Goal: Task Accomplishment & Management: Complete application form

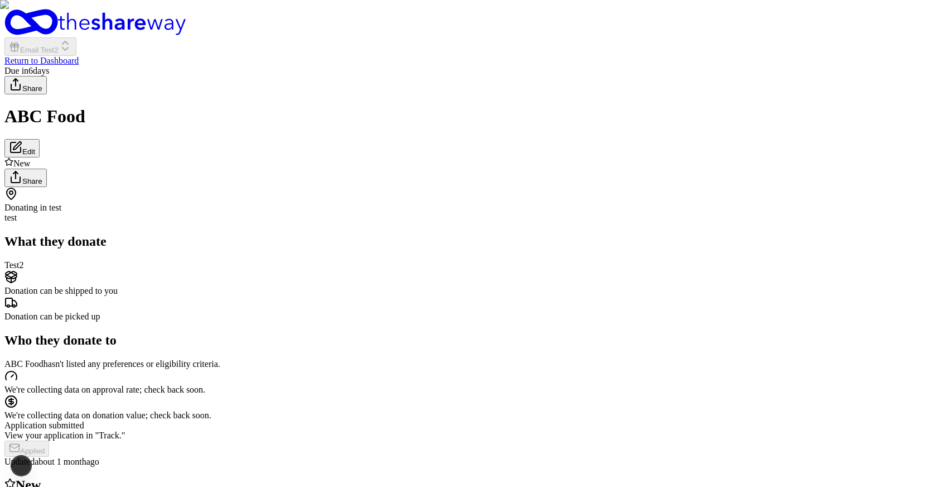
click div "New Share"
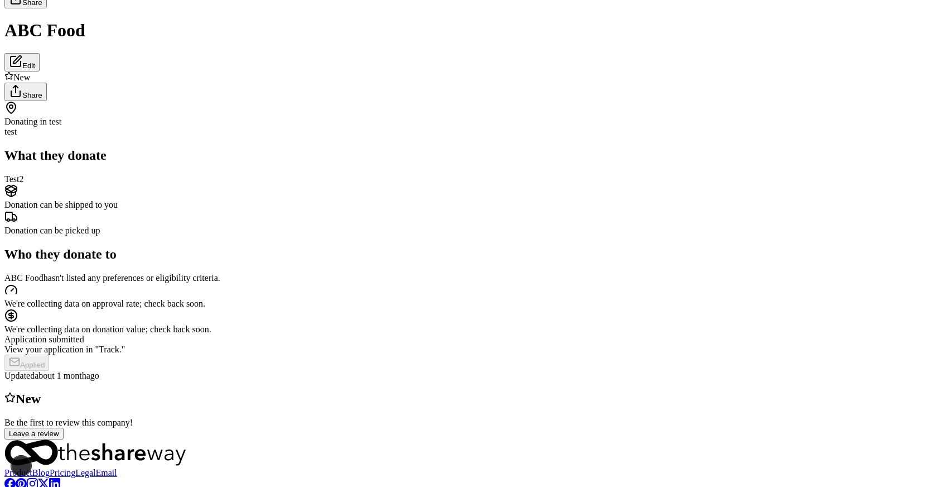
scroll to position [86, 0]
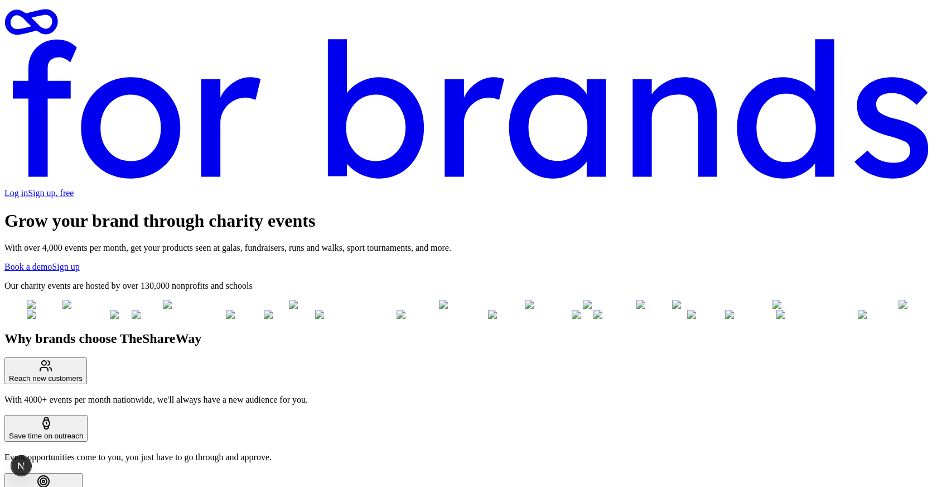
click at [28, 188] on link "Log in" at bounding box center [15, 192] width 23 height 9
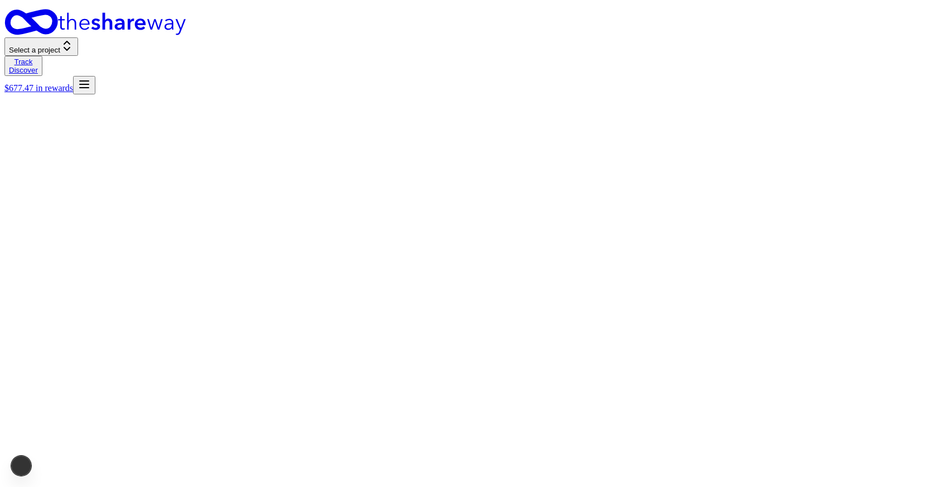
click at [60, 46] on span "Select a project" at bounding box center [34, 50] width 51 height 8
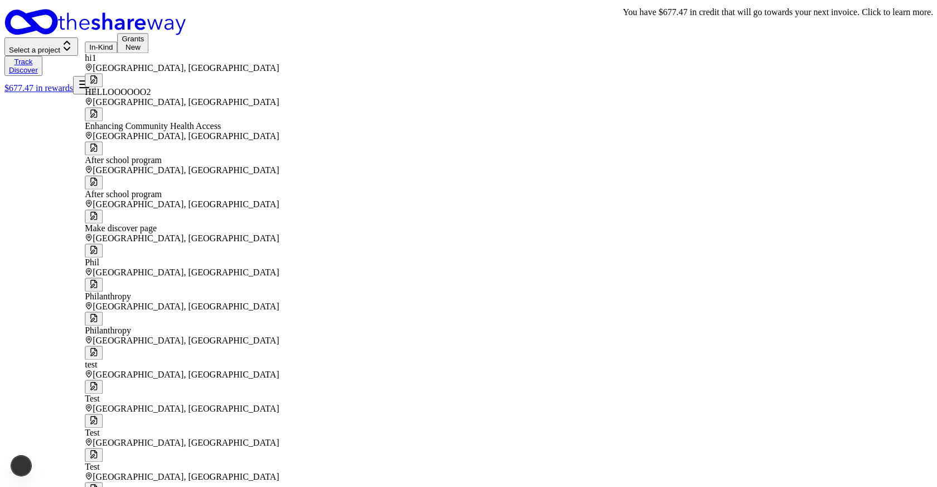
click at [903, 17] on div "Select a project Track Discover $677.47 in rewards" at bounding box center [468, 51] width 928 height 85
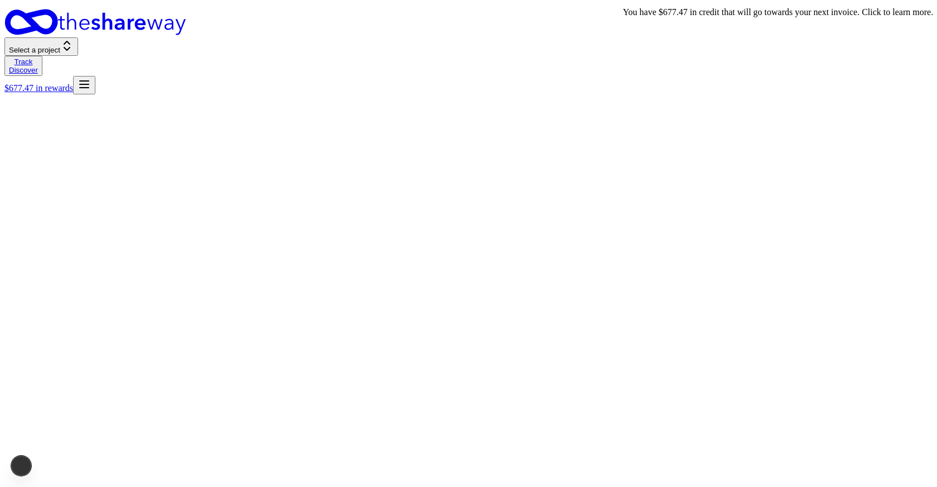
click at [73, 83] on link "$677.47 in rewards" at bounding box center [38, 87] width 69 height 9
click at [89, 84] on line "button" at bounding box center [84, 84] width 9 height 0
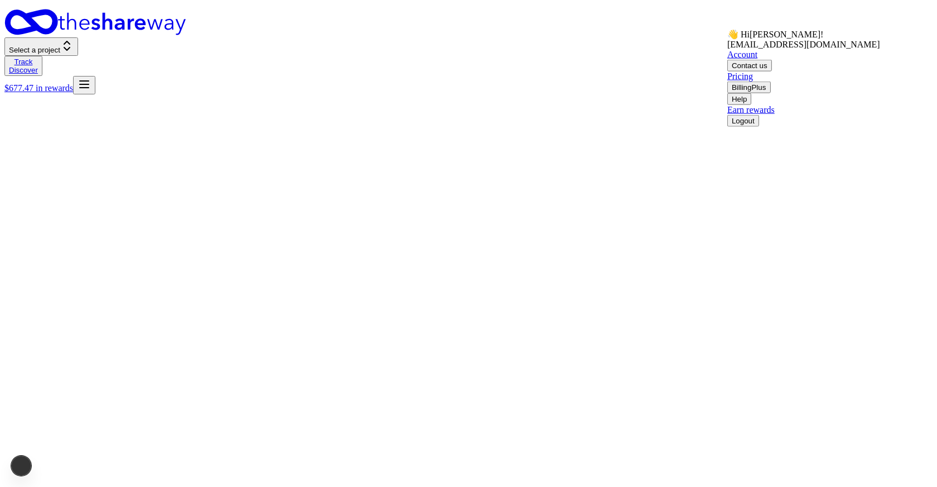
click at [89, 84] on line "button" at bounding box center [84, 84] width 9 height 0
click at [60, 46] on span "Select a project" at bounding box center [34, 50] width 51 height 8
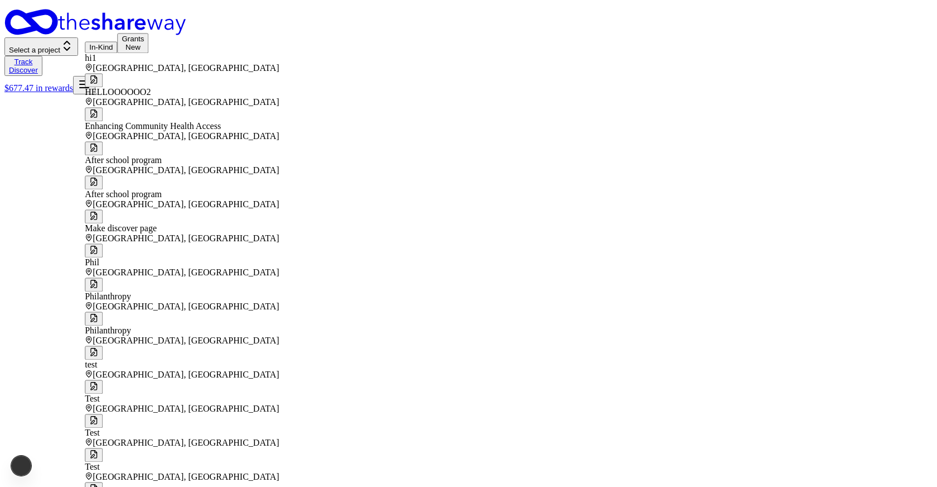
click at [117, 52] on button "In-Kind" at bounding box center [101, 47] width 32 height 12
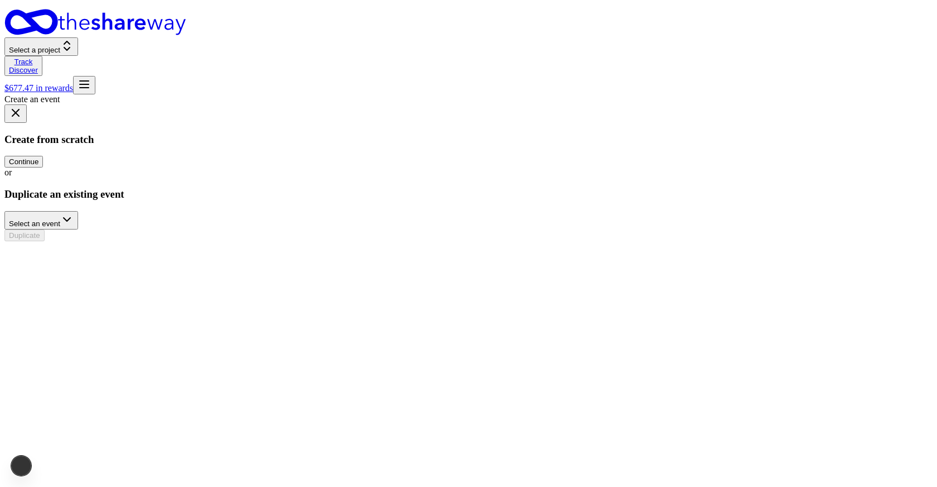
click at [43, 167] on button "Continue" at bounding box center [23, 162] width 39 height 12
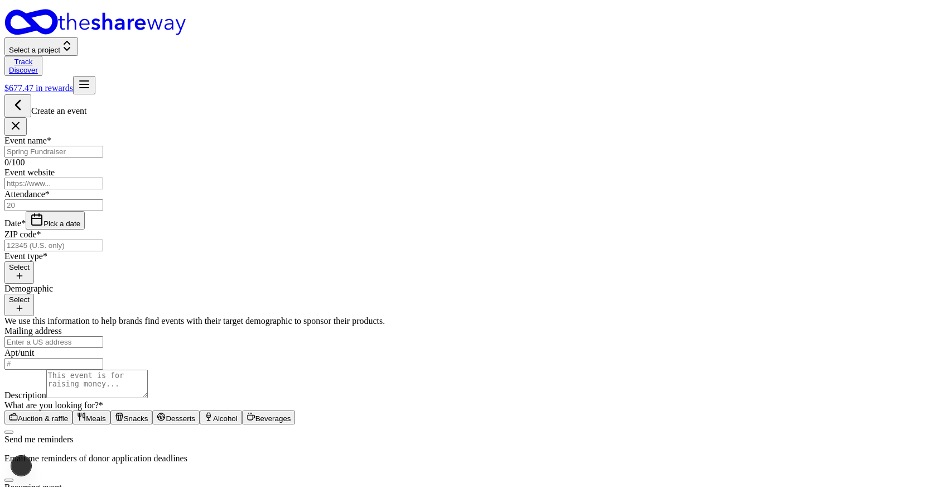
click at [103, 146] on input "Event name *" at bounding box center [53, 152] width 99 height 12
type input "Travel QA"
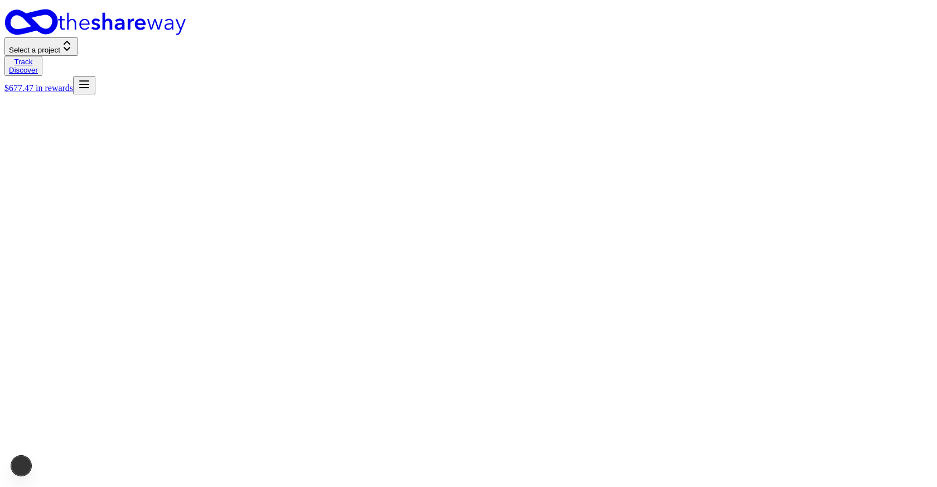
click at [60, 46] on span "Select a project" at bounding box center [34, 50] width 51 height 8
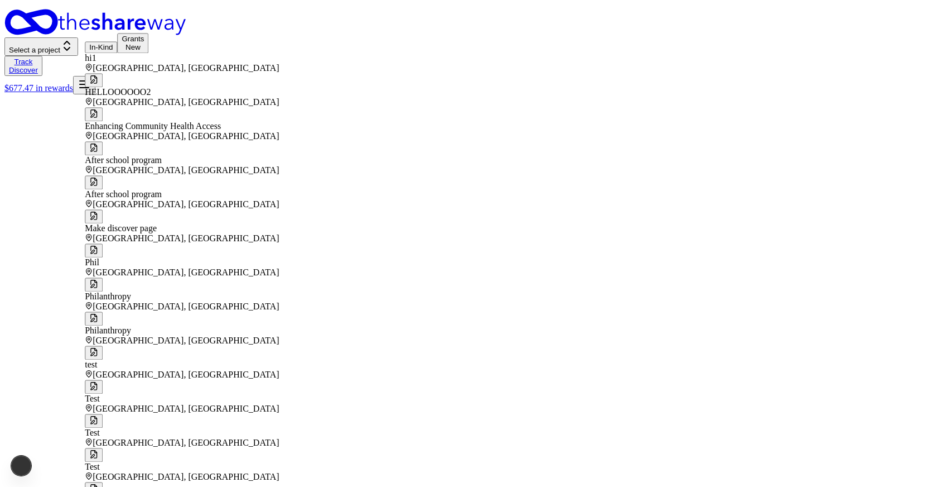
click at [114, 49] on button "In-Kind" at bounding box center [101, 47] width 32 height 12
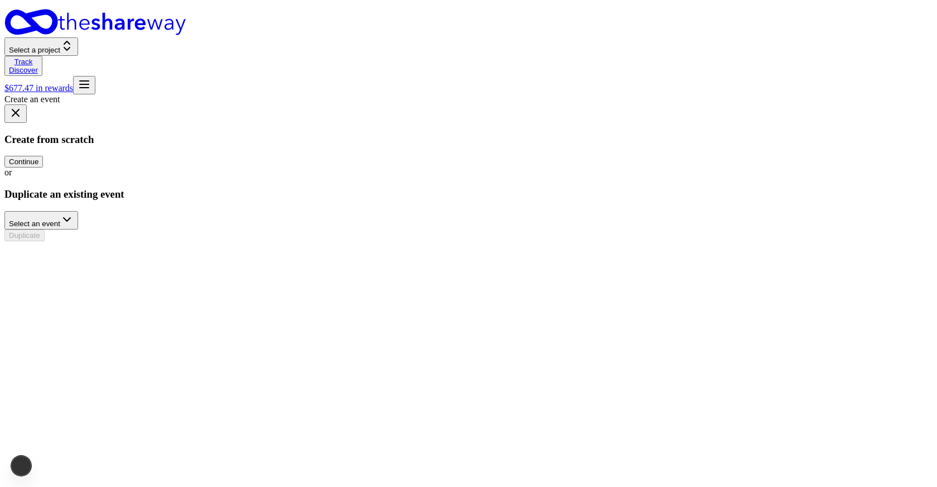
click at [43, 167] on button "Continue" at bounding box center [23, 162] width 39 height 12
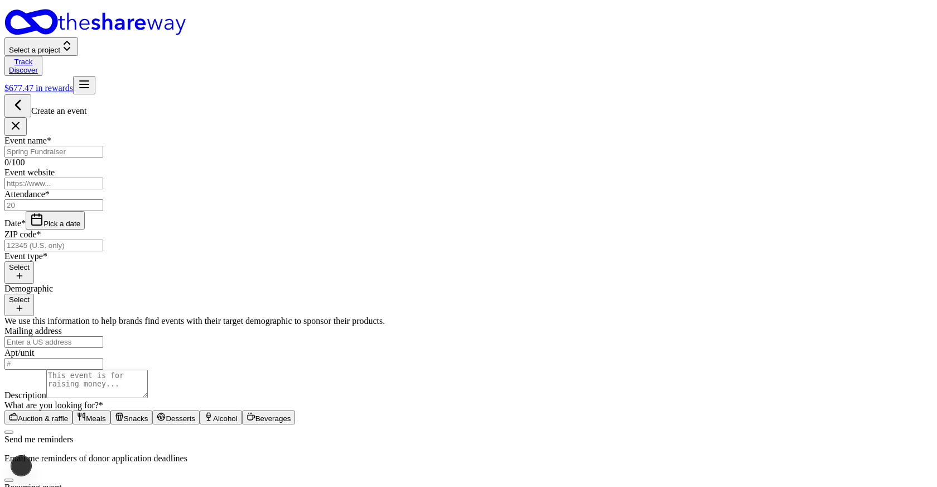
click at [103, 146] on input "Event name *" at bounding box center [53, 152] width 99 height 12
type input "Travel QA"
type input "10"
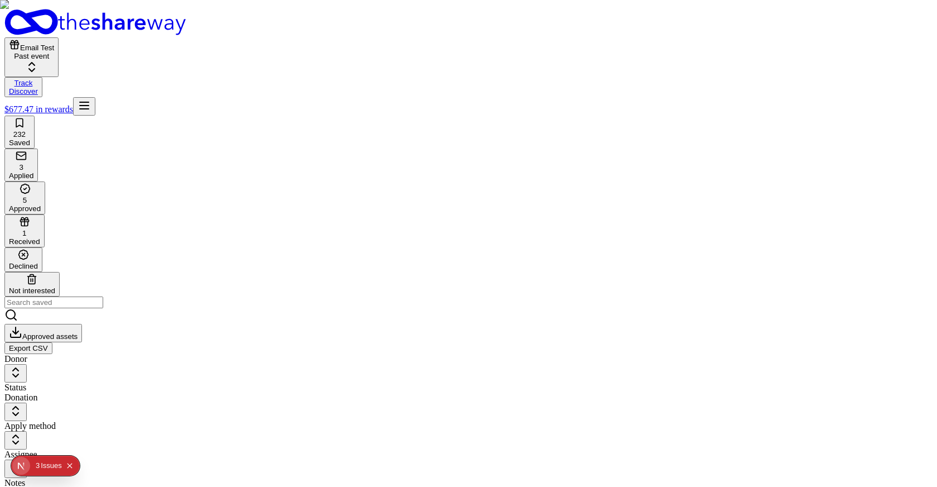
click at [54, 44] on span "Email Test" at bounding box center [37, 48] width 34 height 8
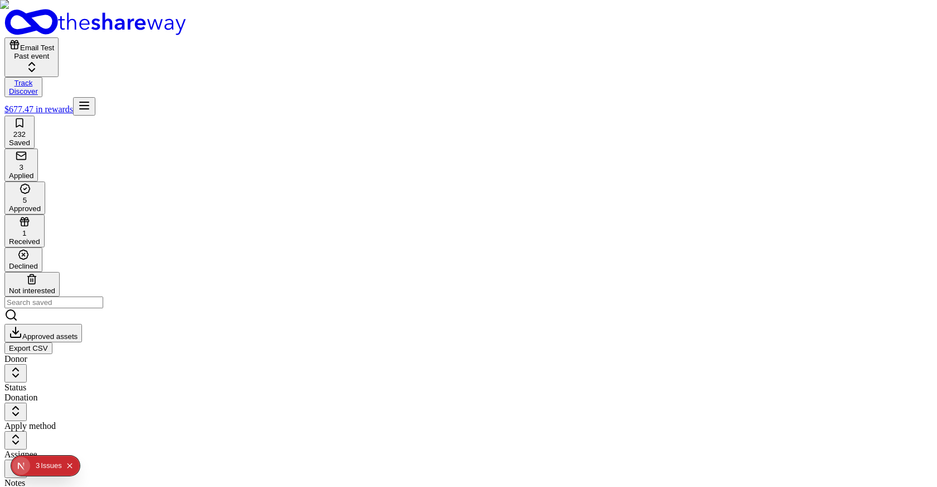
type input "Travel QA"
type input "10"
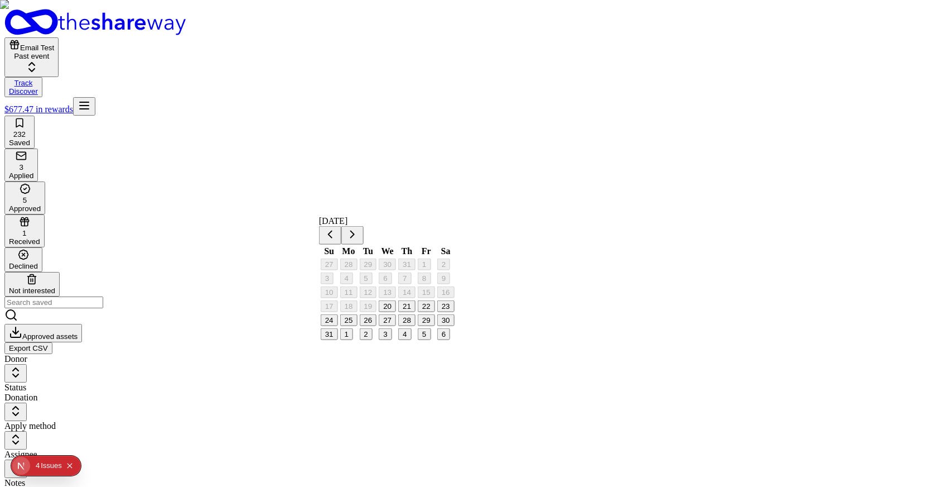
click at [416, 312] on button "21" at bounding box center [406, 306] width 17 height 12
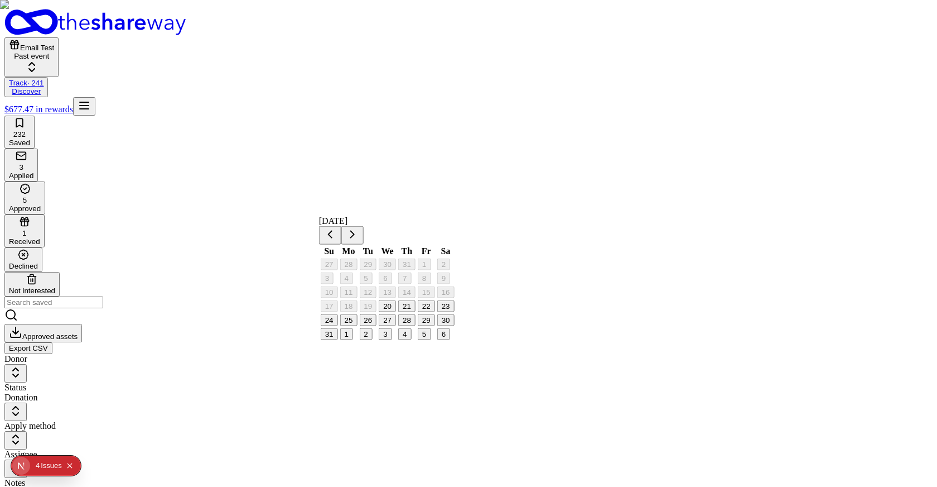
click at [364, 228] on button "Go to next month" at bounding box center [352, 235] width 22 height 18
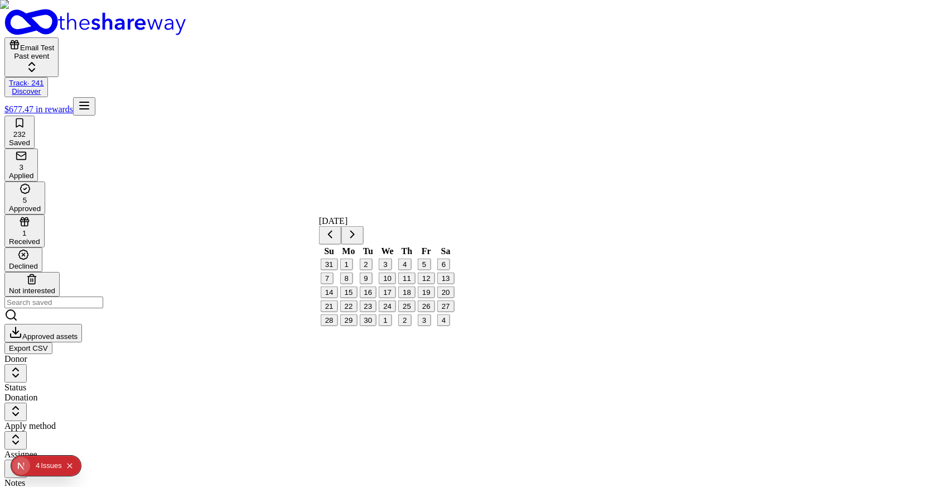
click at [392, 326] on button "1" at bounding box center [385, 320] width 13 height 12
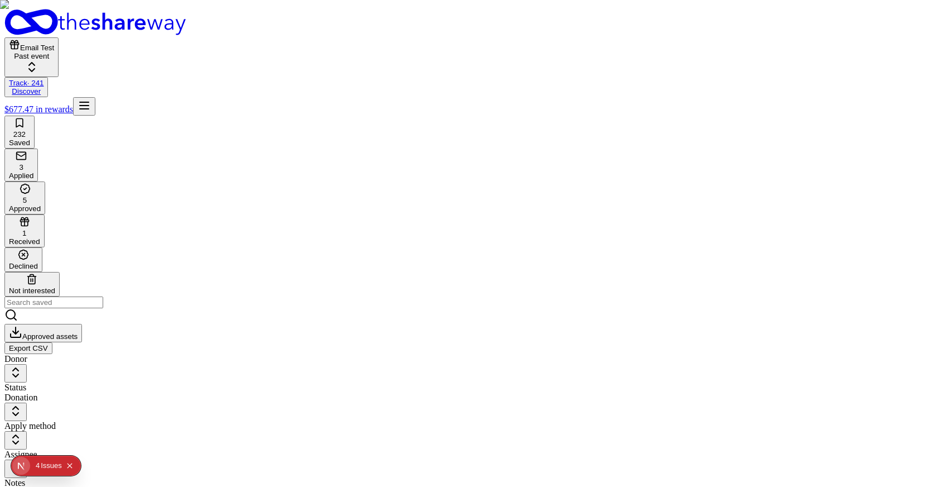
type input "95024"
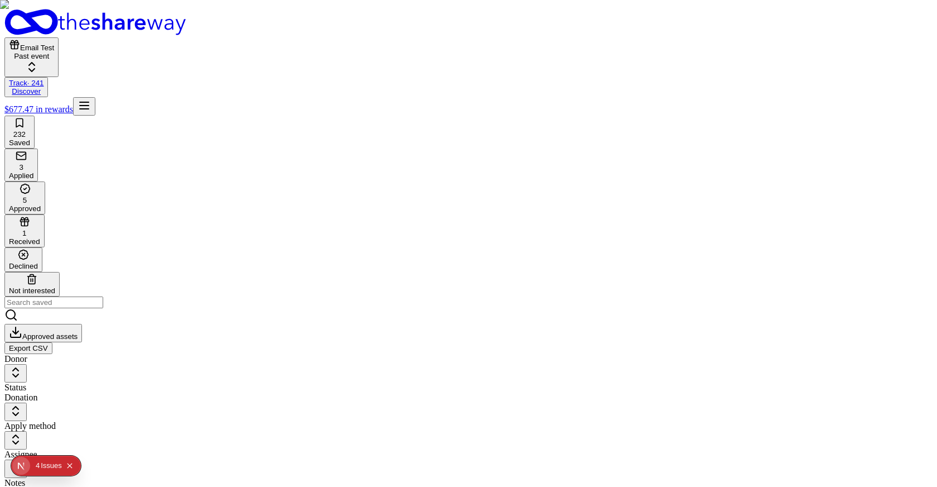
scroll to position [85, 0]
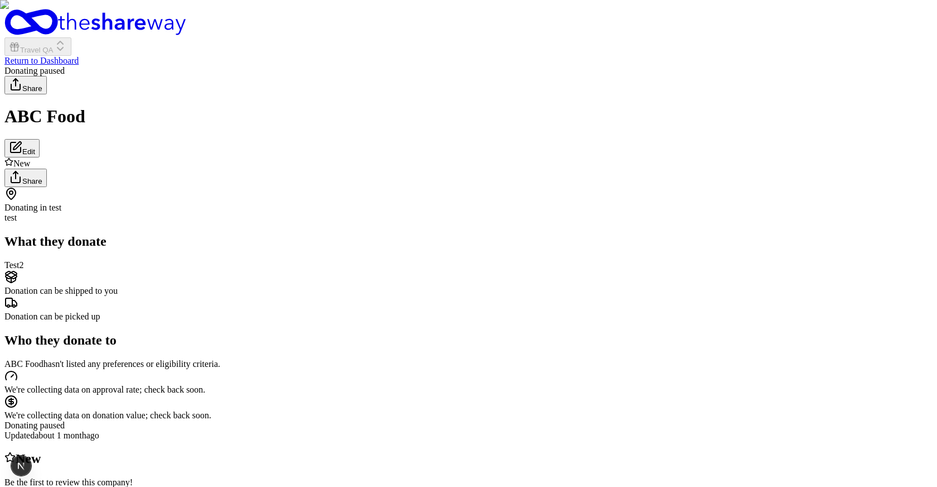
click at [493, 157] on div "New Share" at bounding box center [468, 172] width 928 height 30
click at [647, 420] on div "Donating paused" at bounding box center [468, 425] width 928 height 10
click at [646, 420] on div "Donating paused" at bounding box center [468, 425] width 928 height 10
click at [655, 420] on div "Donating paused" at bounding box center [468, 425] width 928 height 10
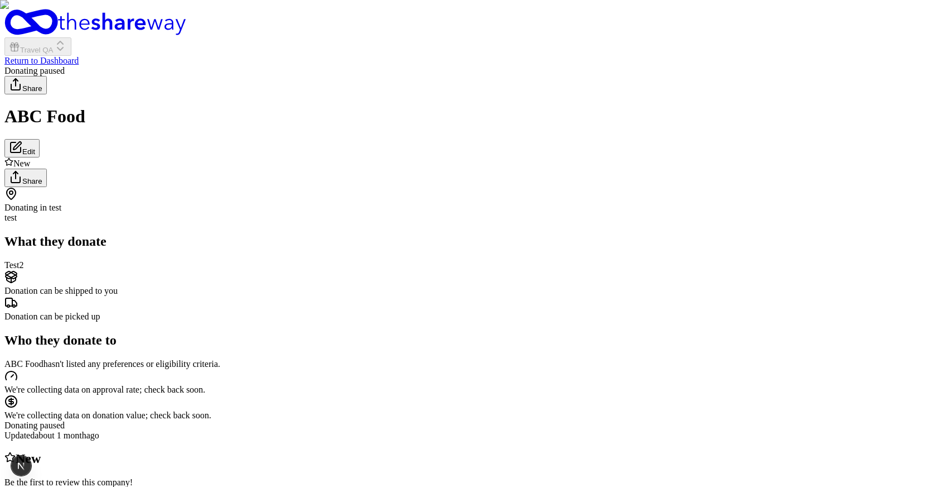
click at [655, 420] on div "Donating paused" at bounding box center [468, 425] width 928 height 10
click at [699, 420] on div "Donating paused" at bounding box center [468, 425] width 928 height 10
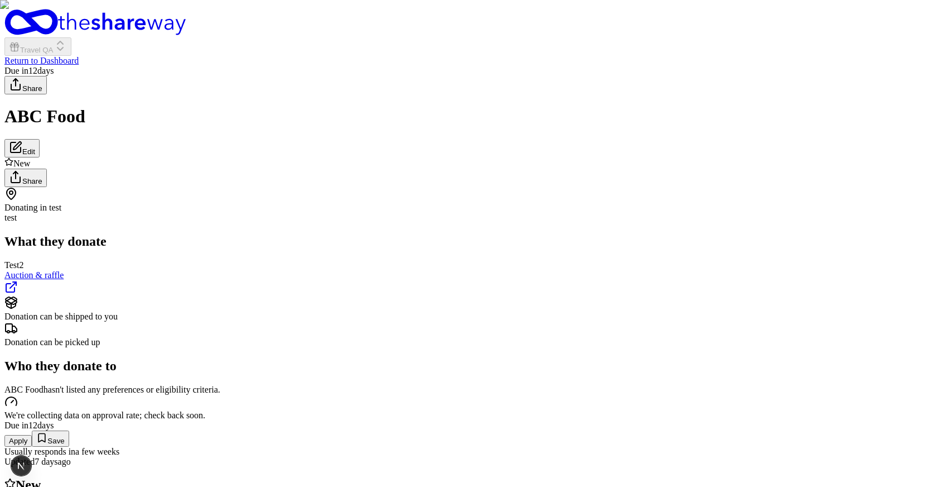
scroll to position [98, 0]
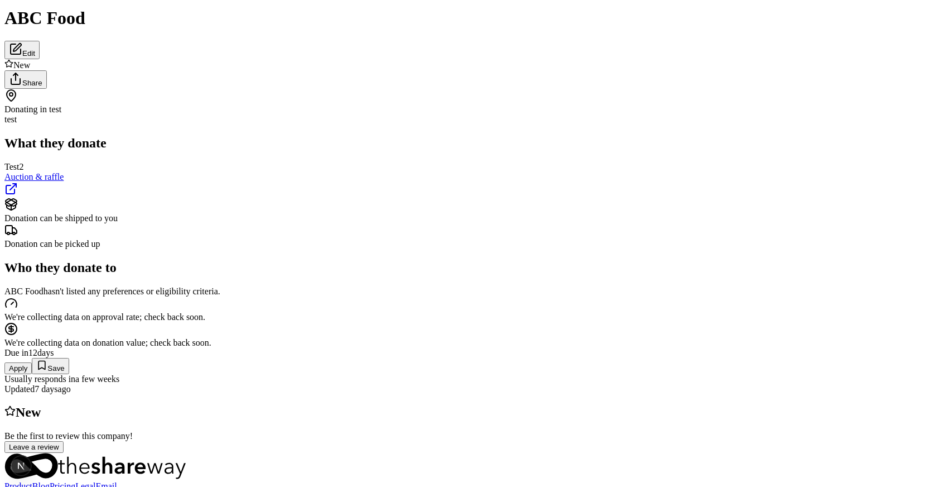
click at [32, 362] on button "Apply" at bounding box center [17, 368] width 27 height 12
checkbox input "true"
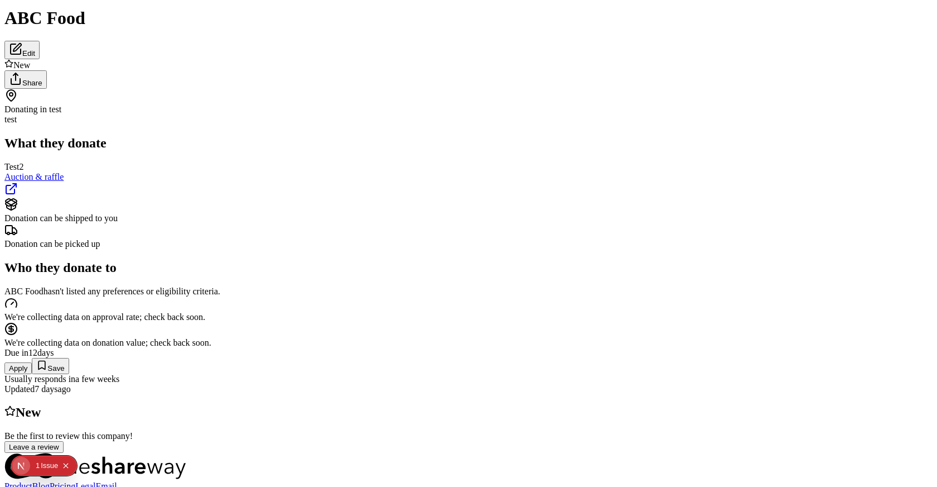
type button "on"
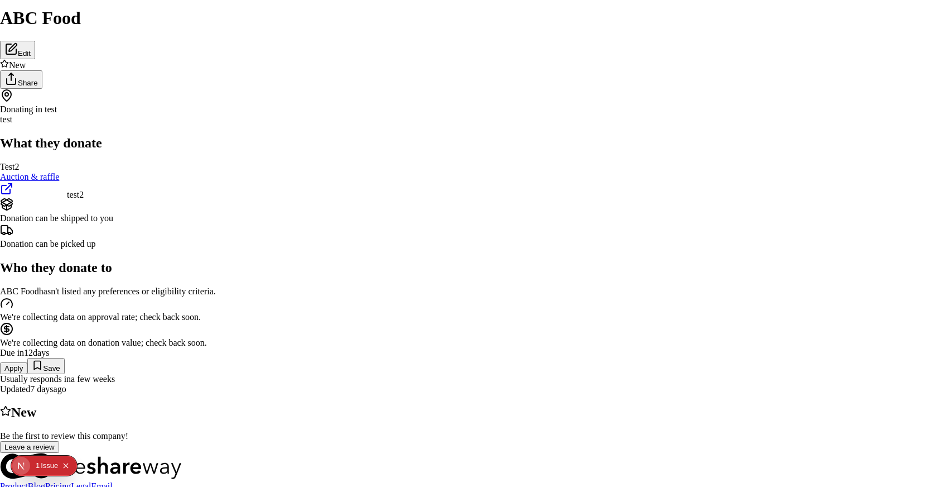
scroll to position [0, 0]
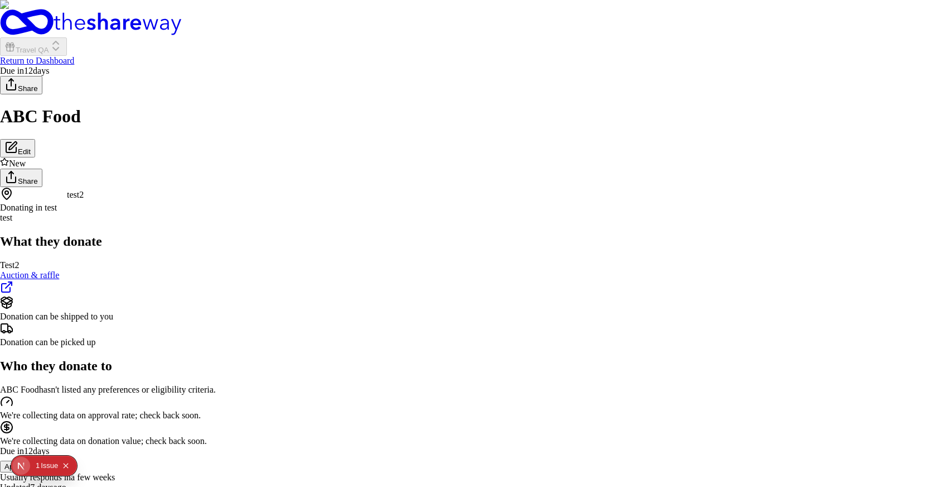
select select "test2"
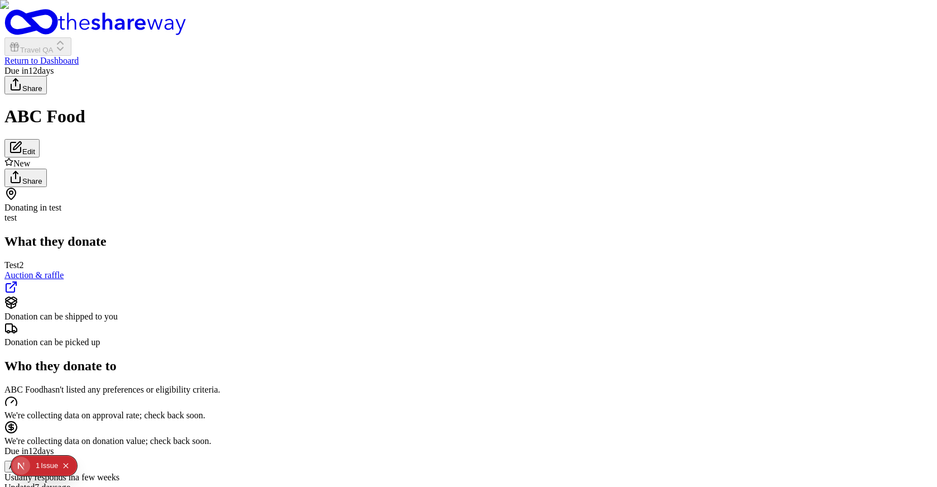
type input "1"
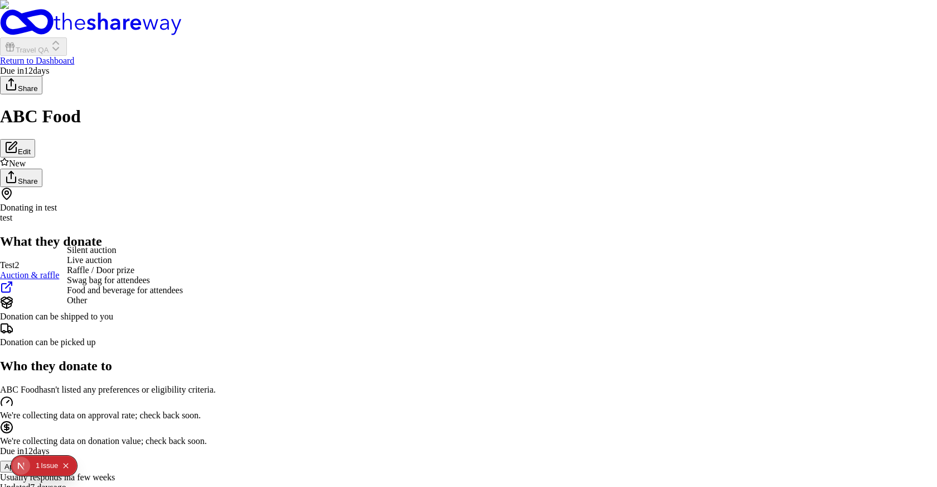
select select "silentAuction"
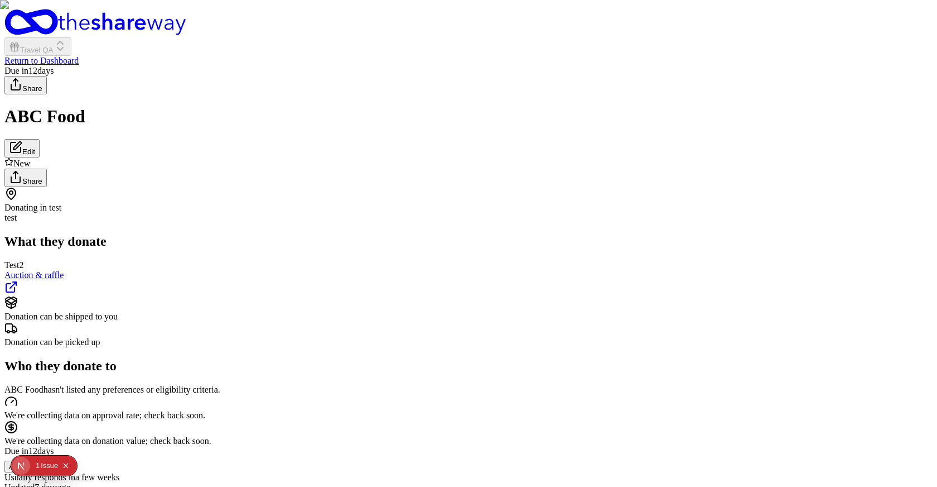
type textarea "Test"
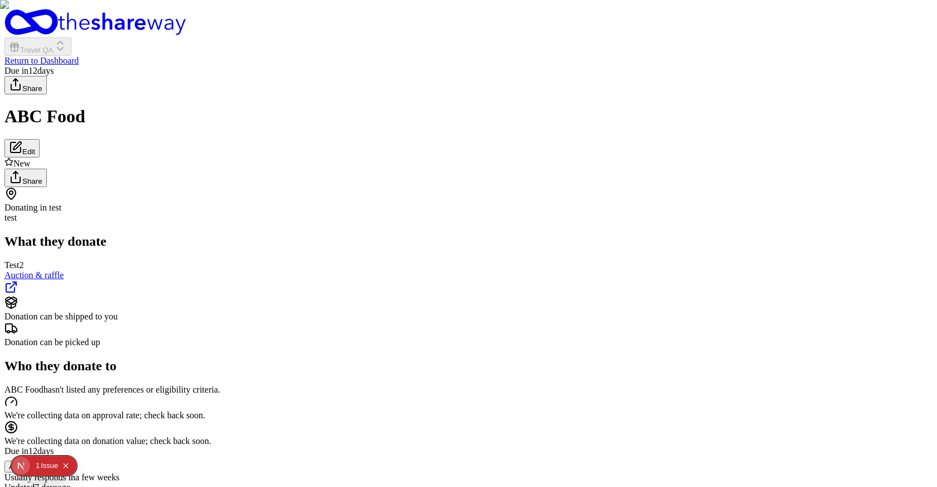
scroll to position [848, 0]
type textarea "test"
type input "gh"
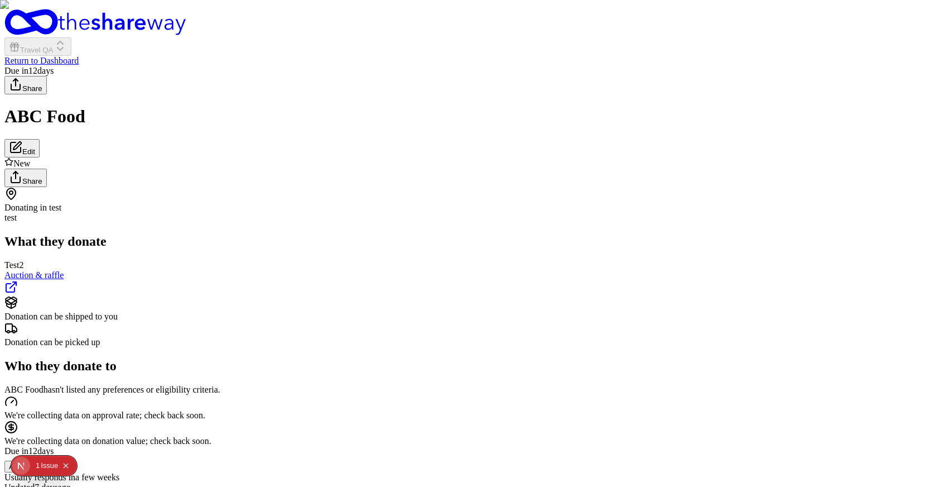
type input "179 Worthley Way, Corinth, VT, 05039"
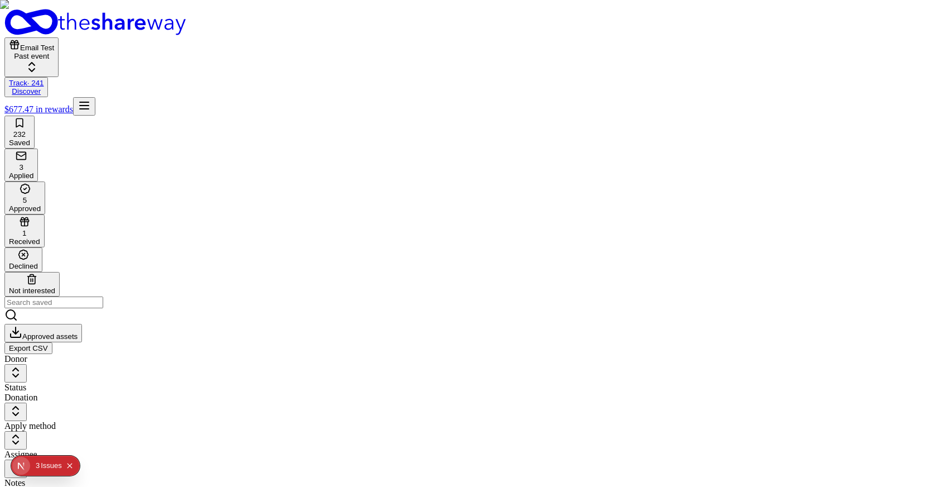
click at [54, 44] on span "Email Test" at bounding box center [37, 48] width 34 height 8
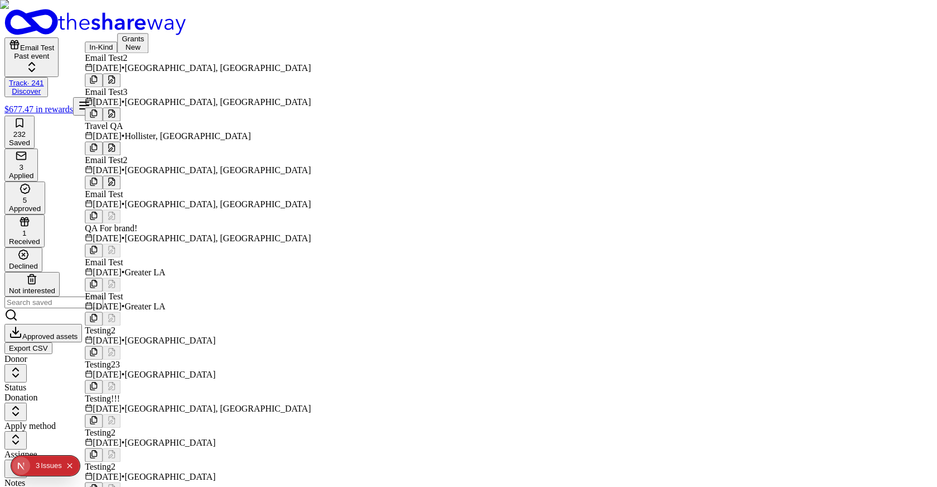
click at [144, 131] on div "Travel QA" at bounding box center [198, 126] width 226 height 10
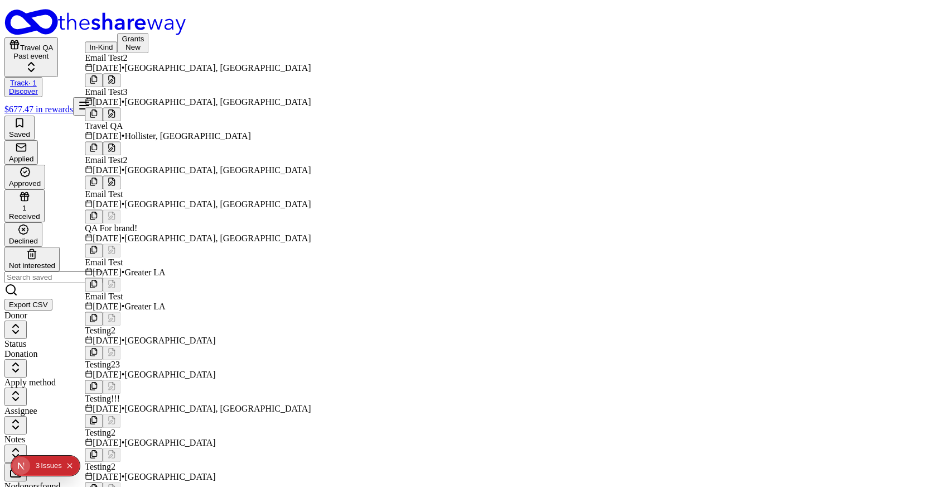
click at [384, 39] on div "Travel QA Past event Track · 1 Discover $677.47 in rewards" at bounding box center [468, 62] width 928 height 107
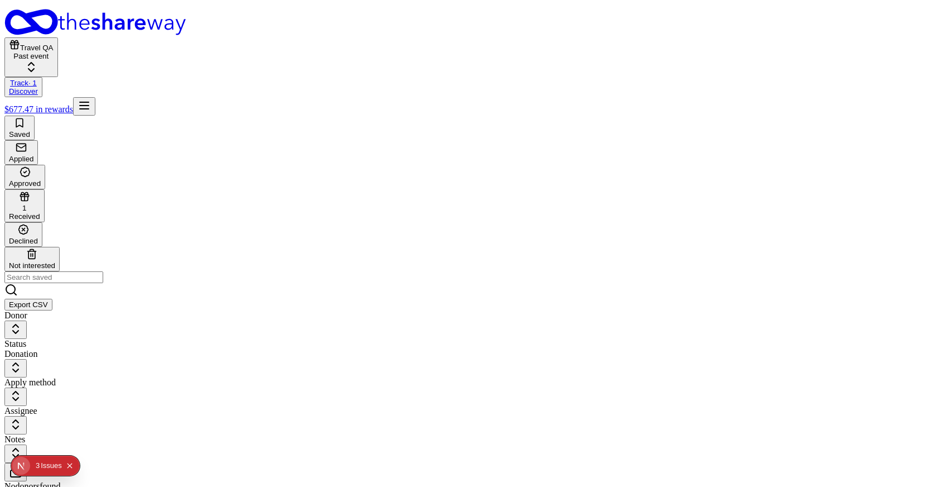
click at [28, 195] on rect "button" at bounding box center [24, 196] width 8 height 2
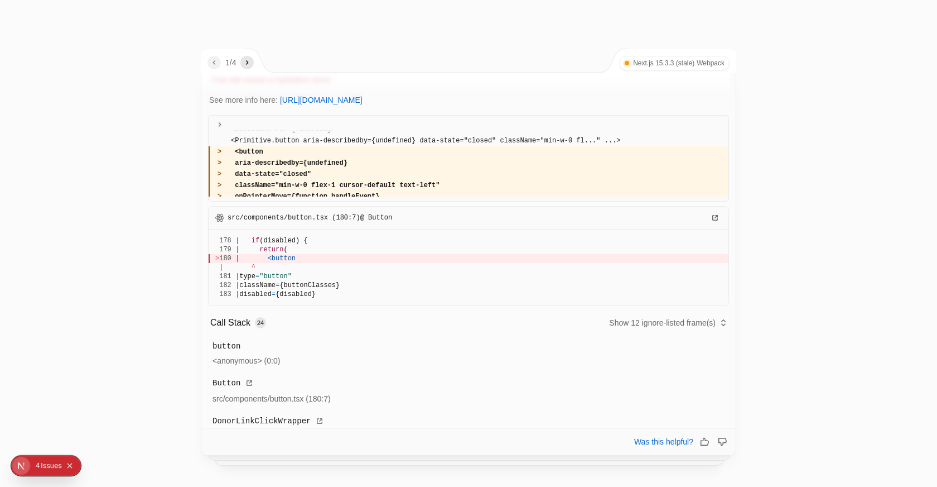
scroll to position [49, 0]
click at [184, 373] on div at bounding box center [468, 243] width 937 height 487
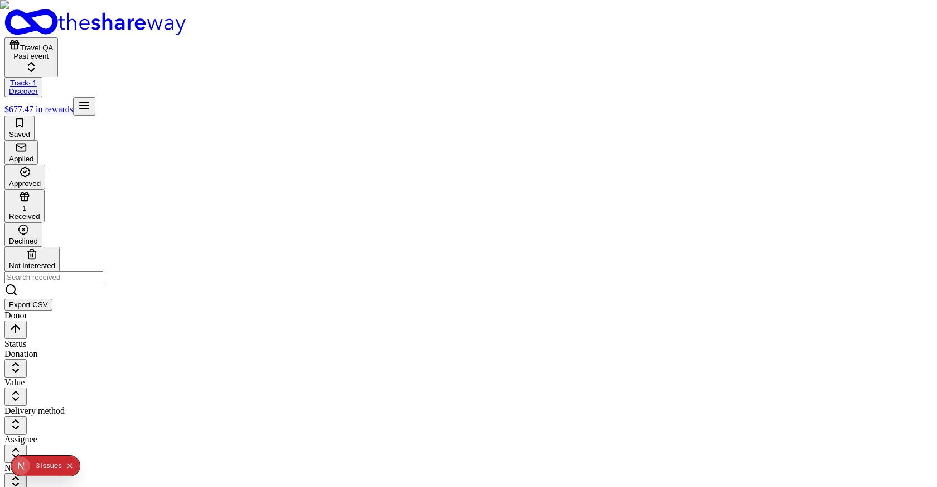
click at [223, 123] on html "Travel QA Past event Track · 1 Discover $677.47 in rewards Saved Applied Approv…" at bounding box center [468, 361] width 937 height 723
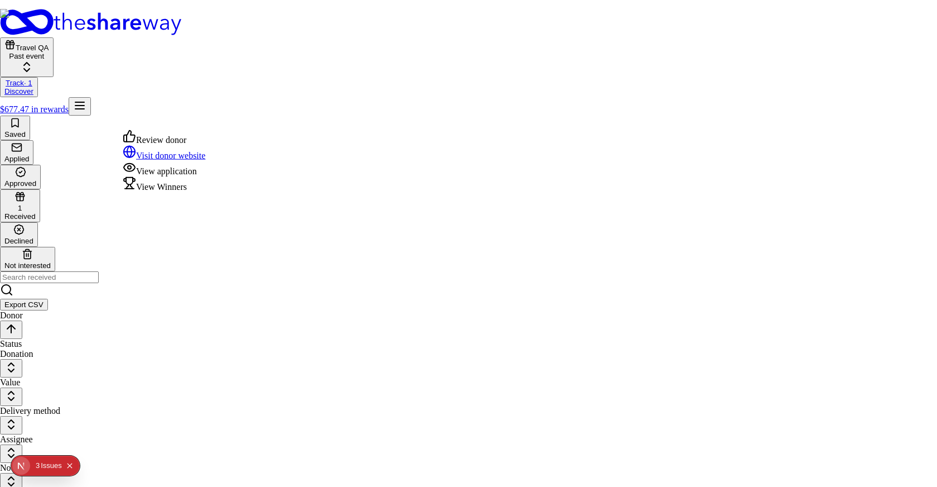
click at [180, 192] on div "View Winners" at bounding box center [164, 184] width 83 height 16
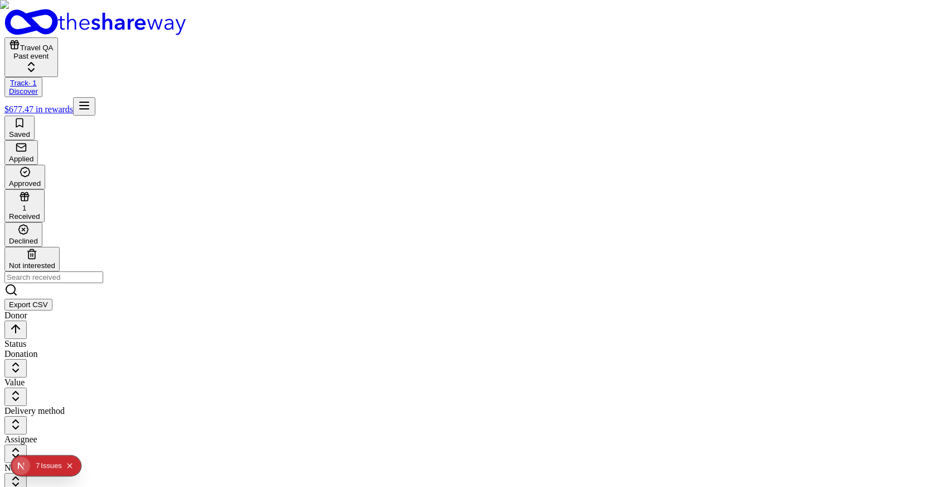
click at [223, 122] on html "Travel QA Past event Track · 1 Discover $677.47 in rewards Saved Applied Approv…" at bounding box center [468, 361] width 937 height 723
click at [47, 458] on div "Issue s" at bounding box center [51, 465] width 21 height 20
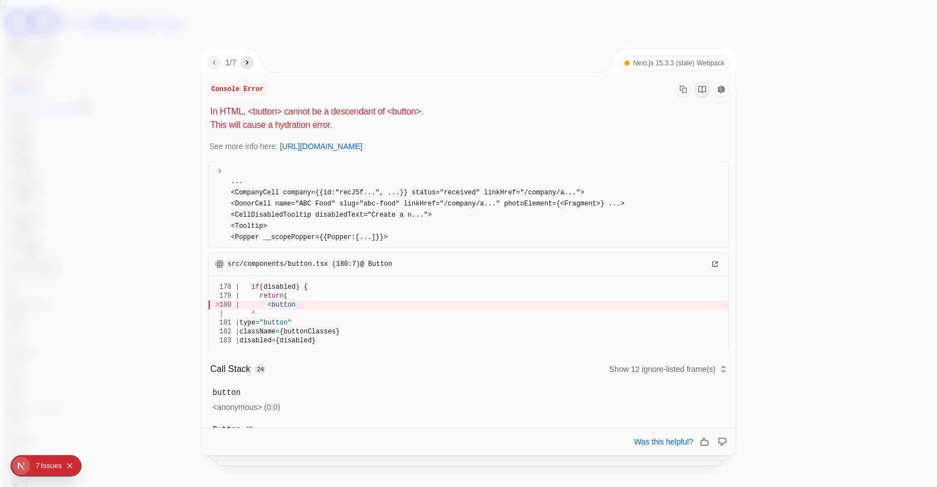
scroll to position [139, 0]
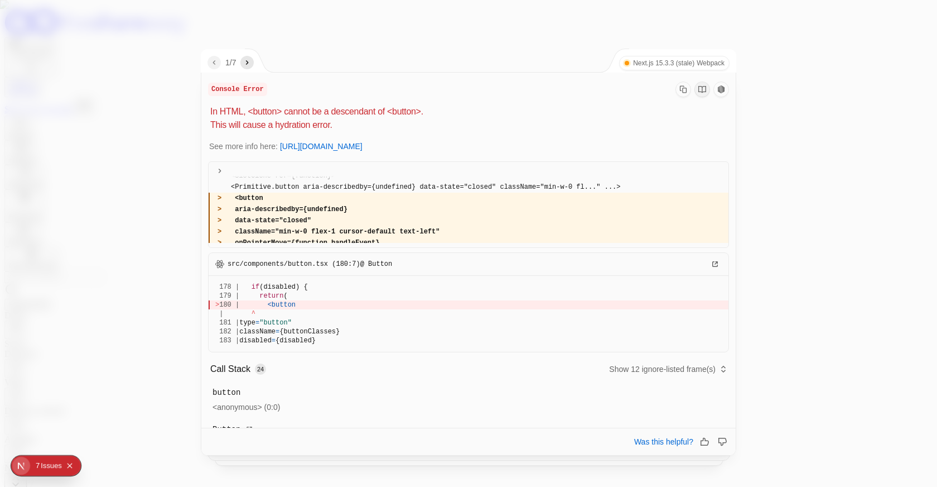
click at [248, 61] on icon "next" at bounding box center [247, 62] width 9 height 9
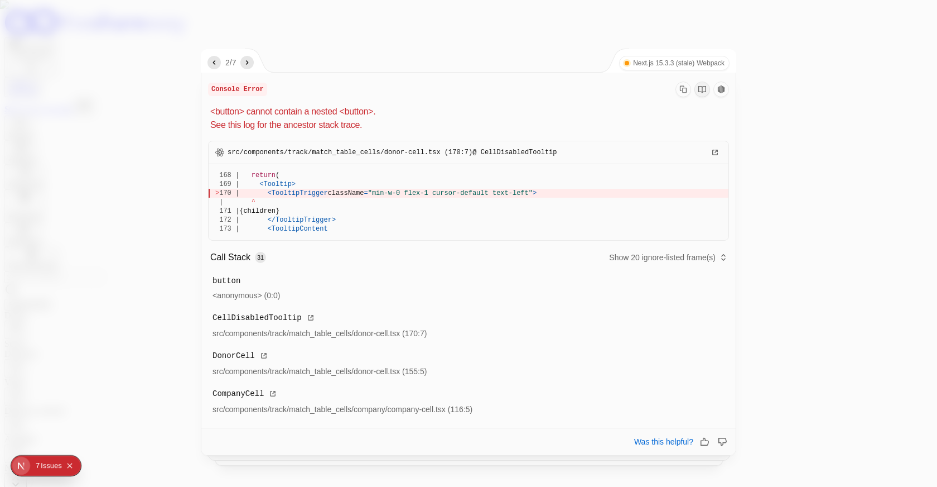
click at [248, 61] on icon "next" at bounding box center [247, 62] width 9 height 9
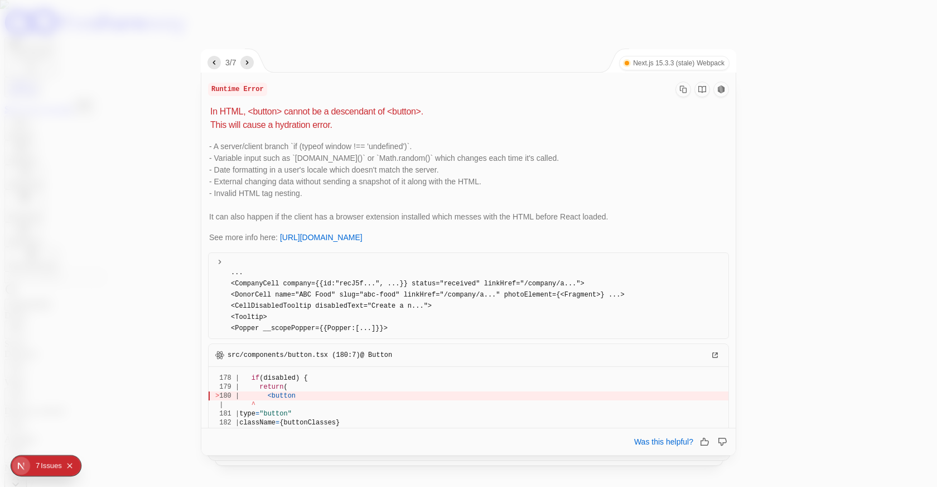
click at [248, 61] on icon "next" at bounding box center [247, 62] width 9 height 9
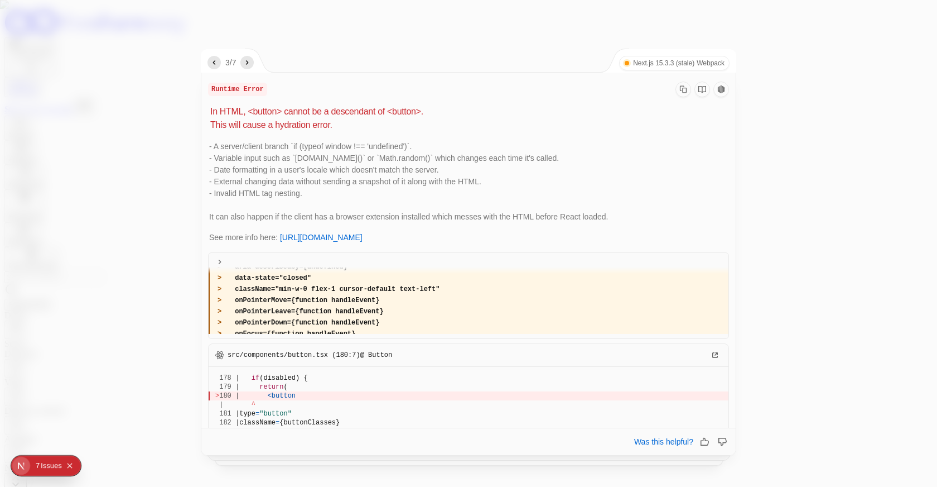
click at [248, 61] on icon "next" at bounding box center [247, 62] width 9 height 9
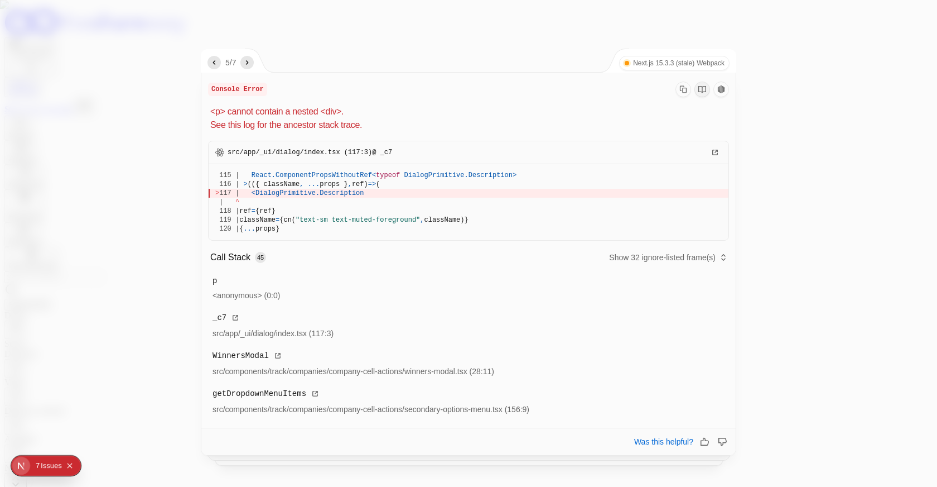
click at [248, 61] on icon "next" at bounding box center [247, 62] width 9 height 9
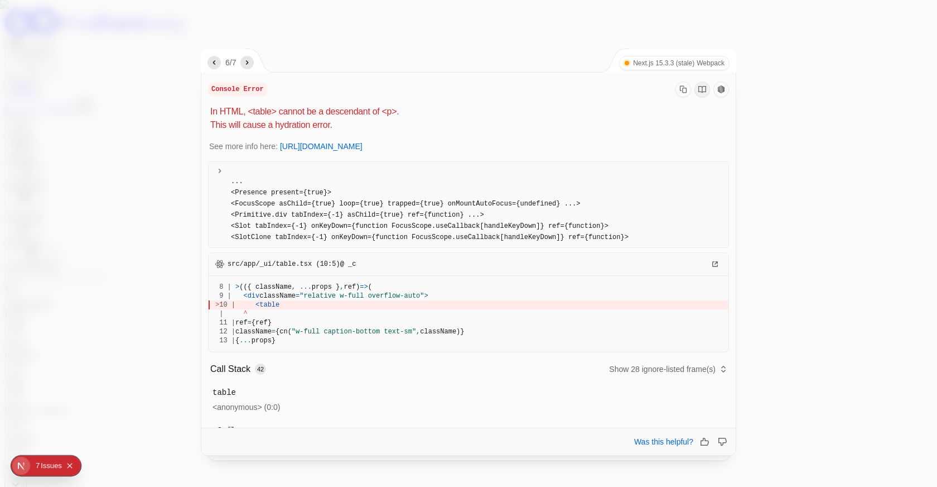
click at [248, 61] on icon "next" at bounding box center [247, 62] width 9 height 9
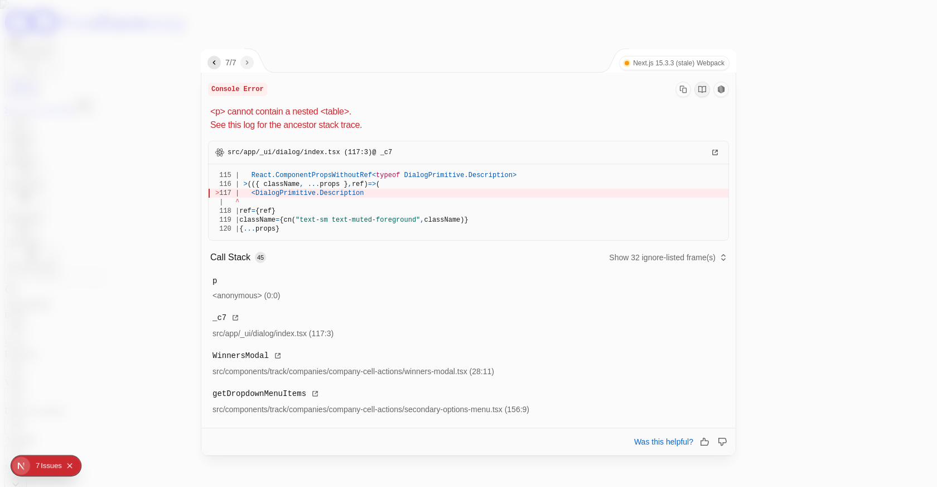
click at [216, 65] on icon "previous" at bounding box center [214, 62] width 9 height 9
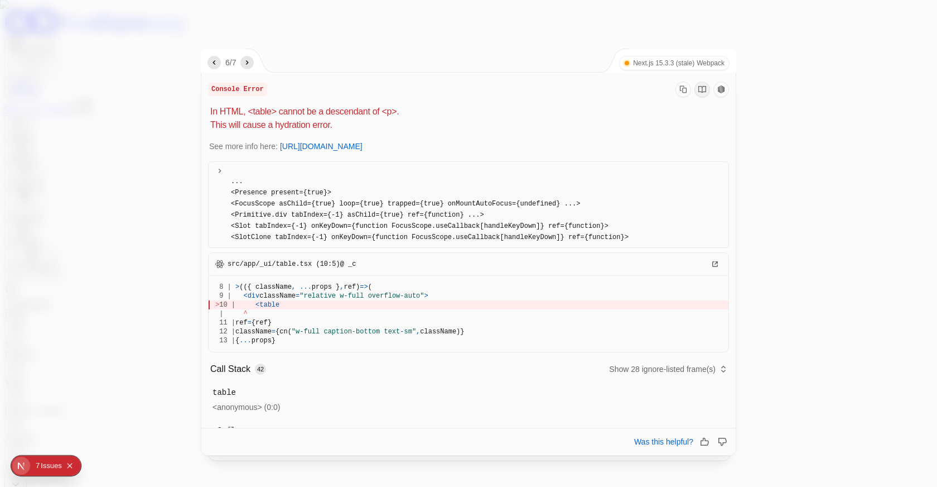
click at [216, 65] on icon "previous" at bounding box center [214, 62] width 9 height 9
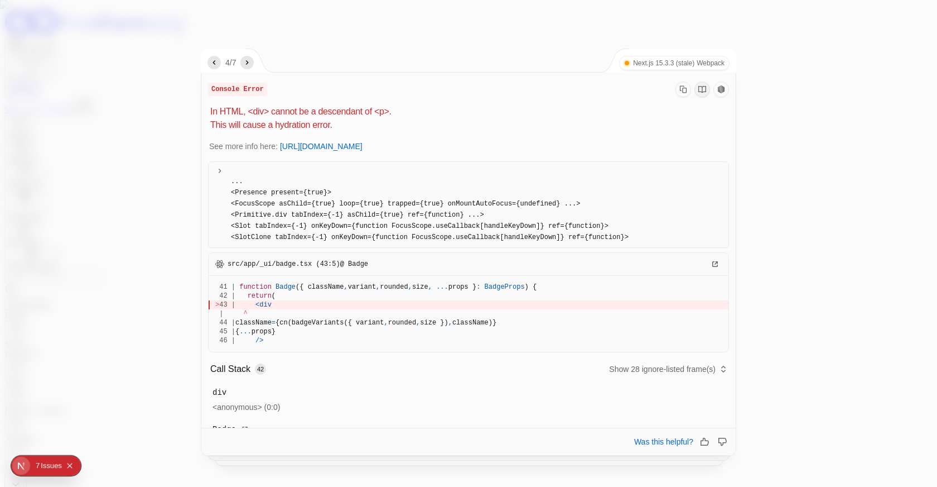
click at [216, 65] on icon "previous" at bounding box center [214, 62] width 9 height 9
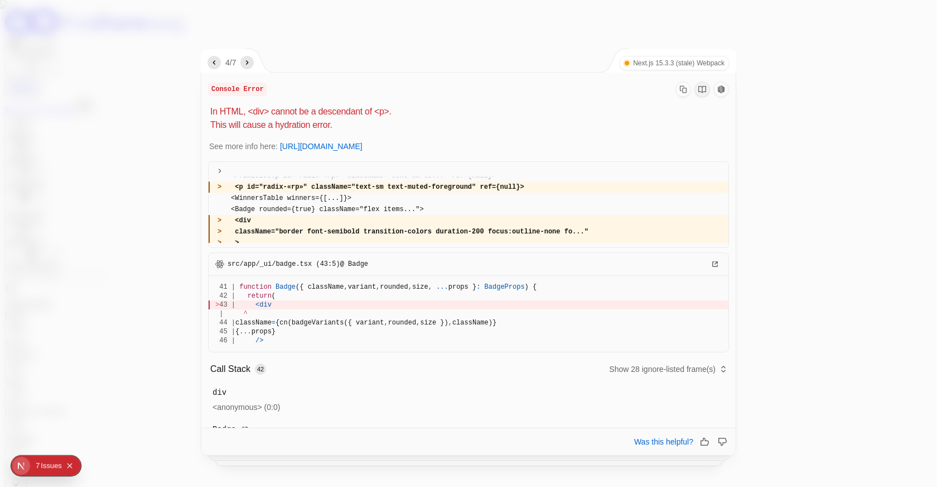
click at [216, 65] on icon "previous" at bounding box center [214, 62] width 9 height 9
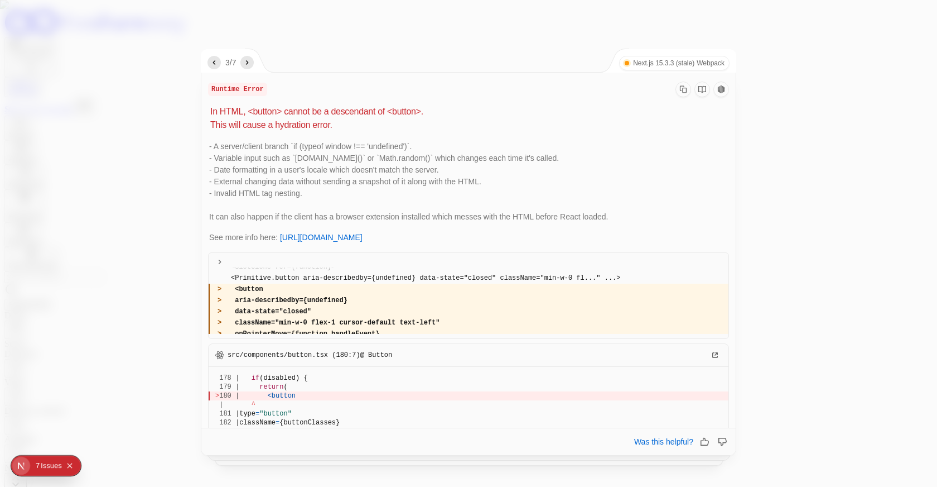
click at [216, 65] on icon "previous" at bounding box center [214, 62] width 9 height 9
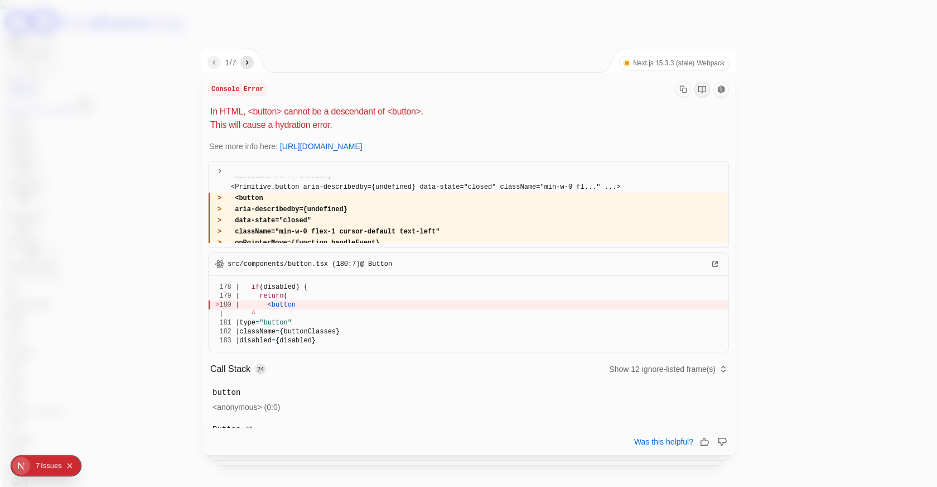
click at [187, 88] on div at bounding box center [468, 243] width 937 height 487
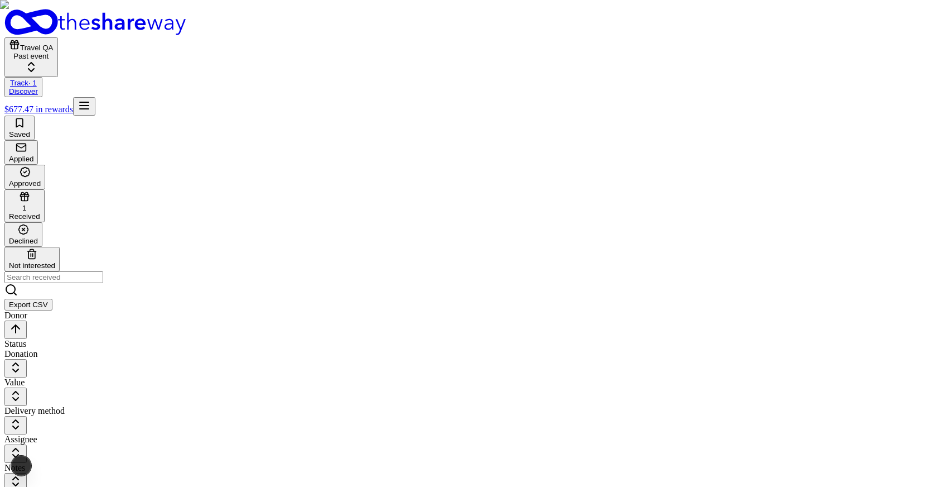
click at [177, 212] on html "Travel QA Past event Track · 1 Discover $677.47 in rewards Saved Applied Approv…" at bounding box center [468, 361] width 937 height 723
click at [151, 121] on html "Travel QA Past event Track · 1 Discover $677.47 in rewards Saved Applied Approv…" at bounding box center [468, 361] width 937 height 723
click at [225, 123] on html "Travel QA Past event Track Discover $677.47 in rewards Saved Applied Approved 1…" at bounding box center [468, 361] width 937 height 723
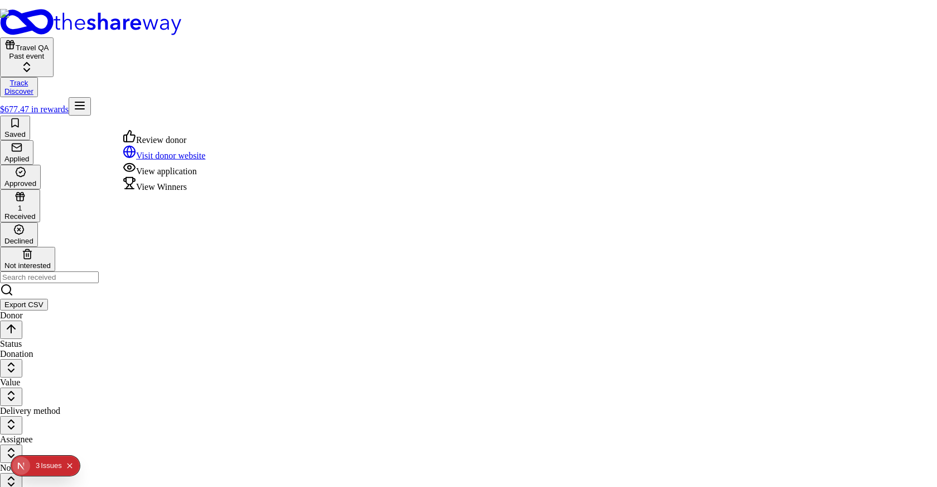
click at [168, 192] on div "View Winners" at bounding box center [164, 184] width 83 height 16
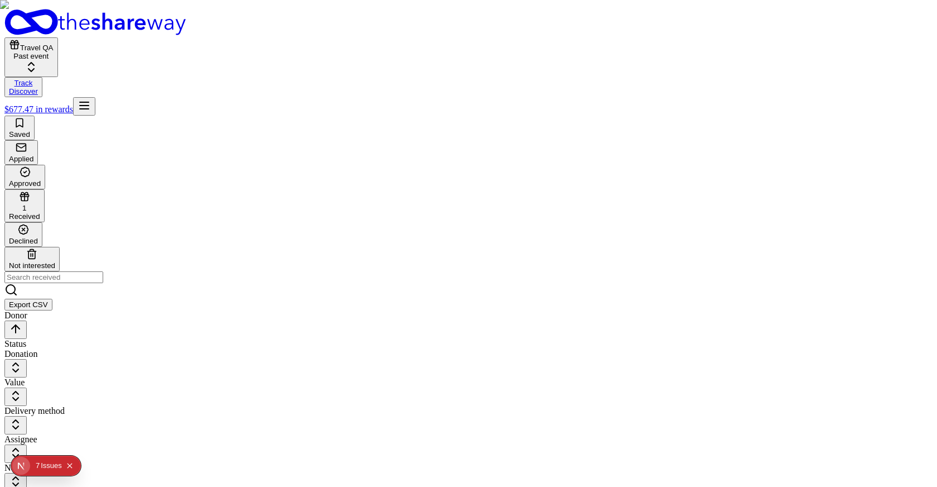
click at [223, 124] on html "Travel QA Past event Track Discover $677.47 in rewards Saved Applied Approved 1…" at bounding box center [468, 361] width 937 height 723
click at [223, 119] on html "Travel QA Past event Track Discover $677.47 in rewards Saved Applied Approved 1…" at bounding box center [468, 361] width 937 height 723
click at [254, 216] on html "Travel QA Past event Track Discover $677.47 in rewards Saved Applied Approved 1…" at bounding box center [468, 361] width 937 height 723
click at [45, 469] on div "Issue s" at bounding box center [51, 465] width 21 height 20
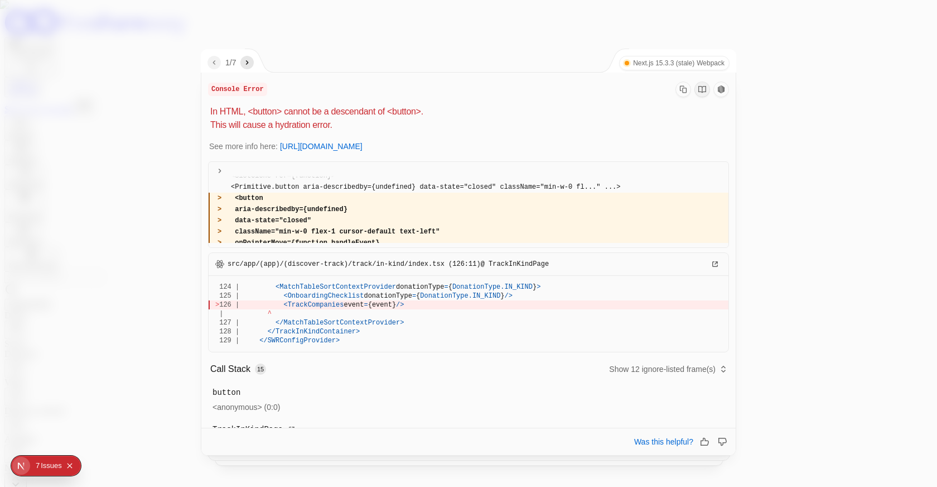
click at [247, 64] on icon "next" at bounding box center [247, 62] width 9 height 9
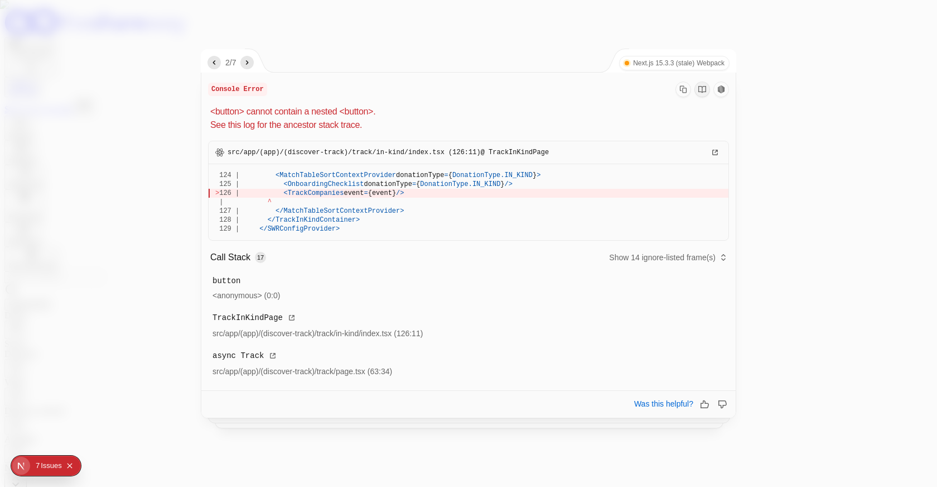
click at [247, 64] on icon "next" at bounding box center [247, 62] width 9 height 9
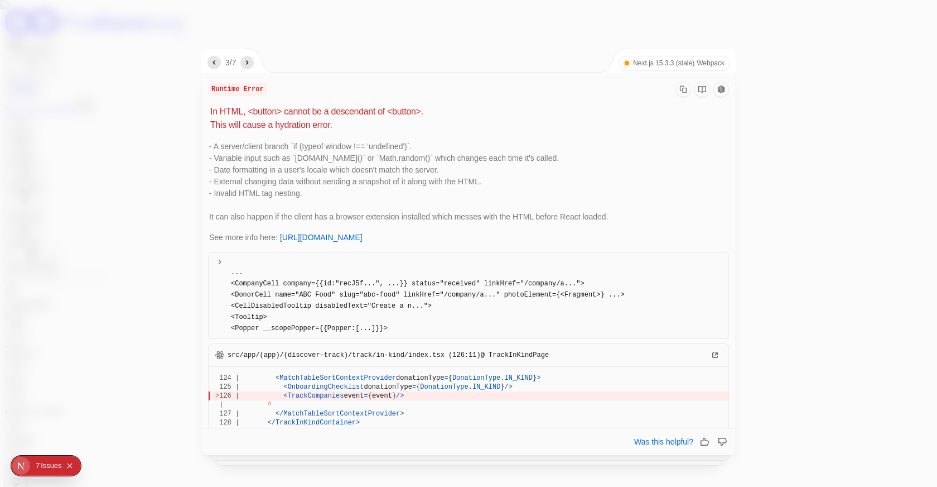
scroll to position [139, 0]
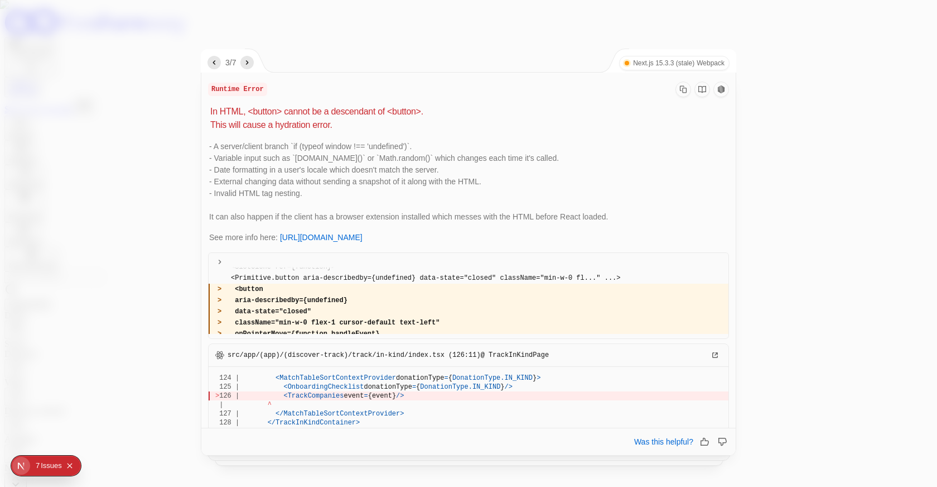
click at [247, 63] on icon "next" at bounding box center [247, 62] width 9 height 9
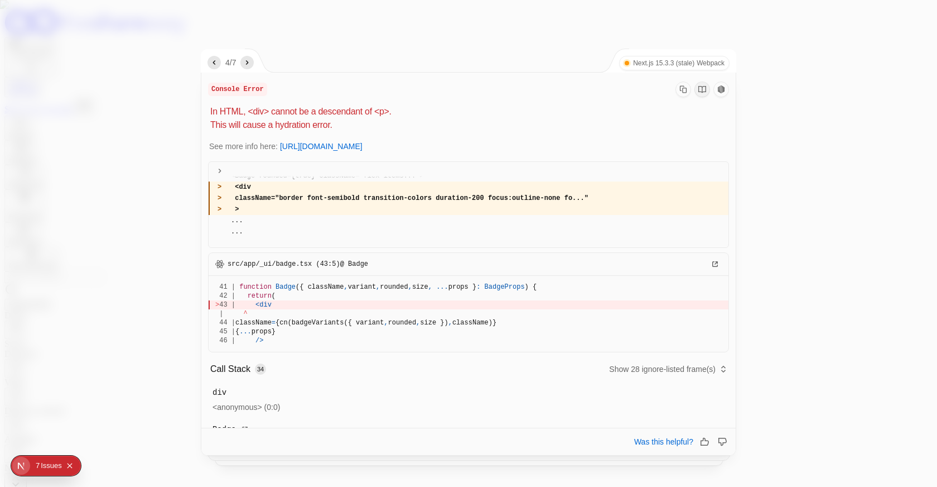
click at [247, 63] on icon "next" at bounding box center [247, 62] width 9 height 9
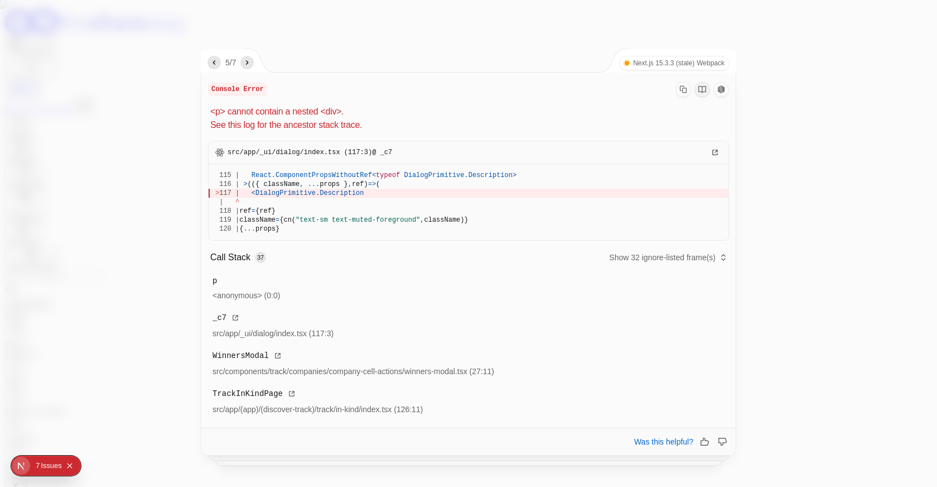
click at [247, 63] on icon "next" at bounding box center [247, 62] width 9 height 9
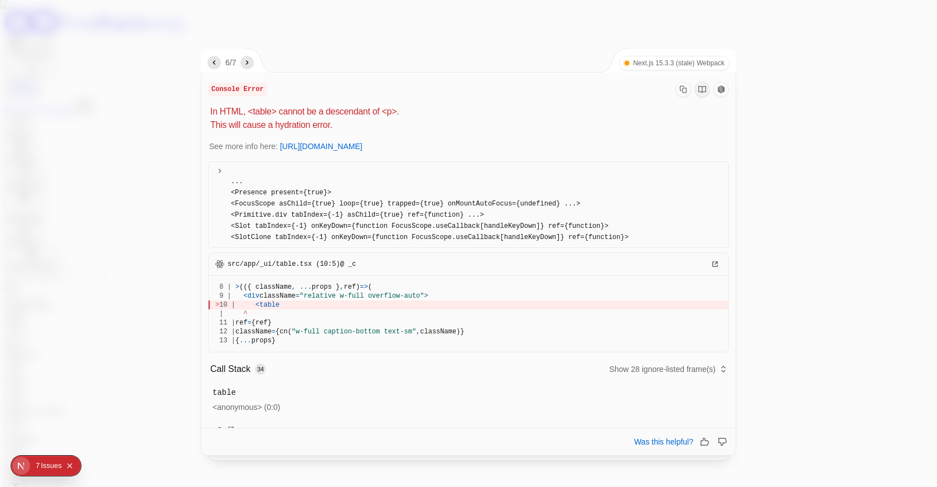
scroll to position [139, 0]
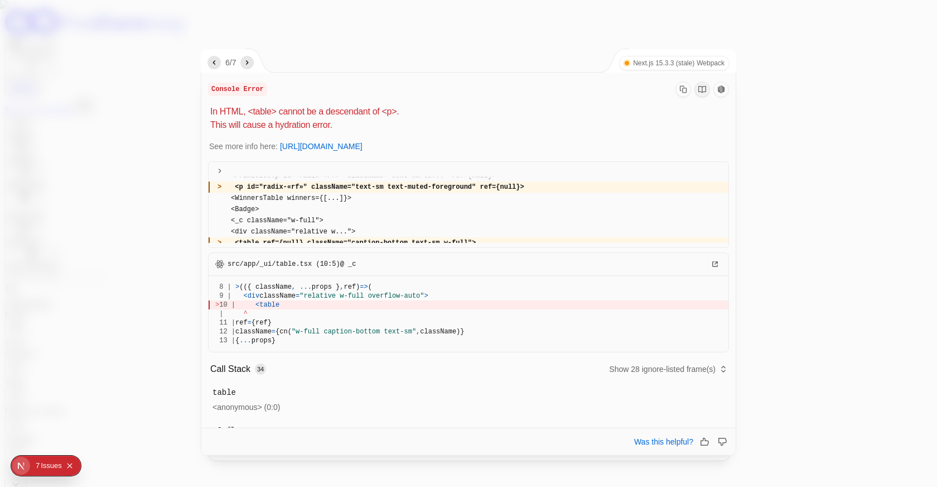
click at [248, 64] on icon "next" at bounding box center [247, 62] width 9 height 9
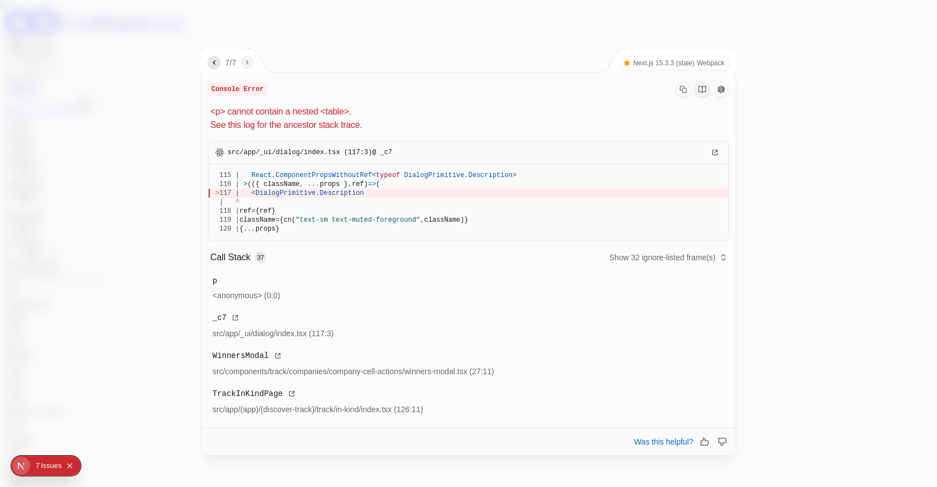
click at [216, 65] on icon "previous" at bounding box center [214, 62] width 9 height 9
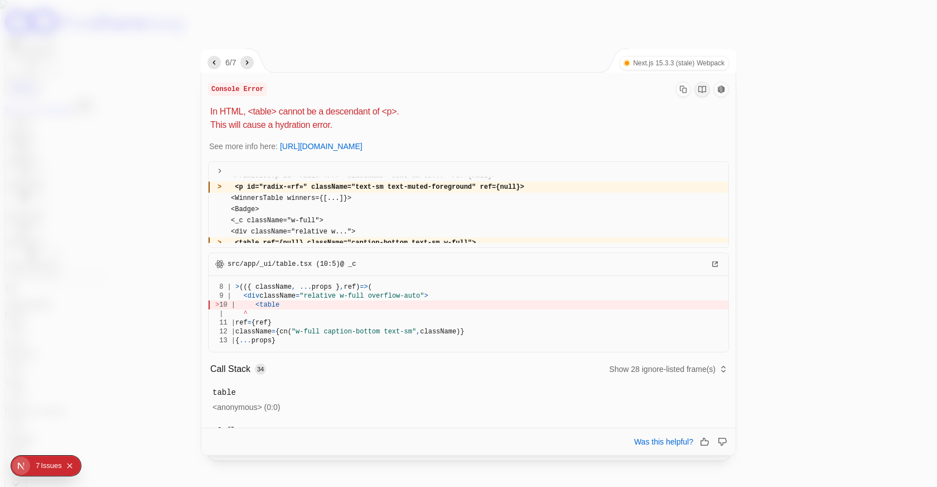
click at [359, 204] on span "<WinnersTable winners={[...]}>" at bounding box center [469, 198] width 520 height 11
click at [342, 204] on span "<WinnersTable winners={[...]}>" at bounding box center [469, 198] width 520 height 11
click at [340, 193] on span "> <p id="radix-«rf»" className="text-sm text-muted-foreground" ref={null}>" at bounding box center [469, 186] width 520 height 11
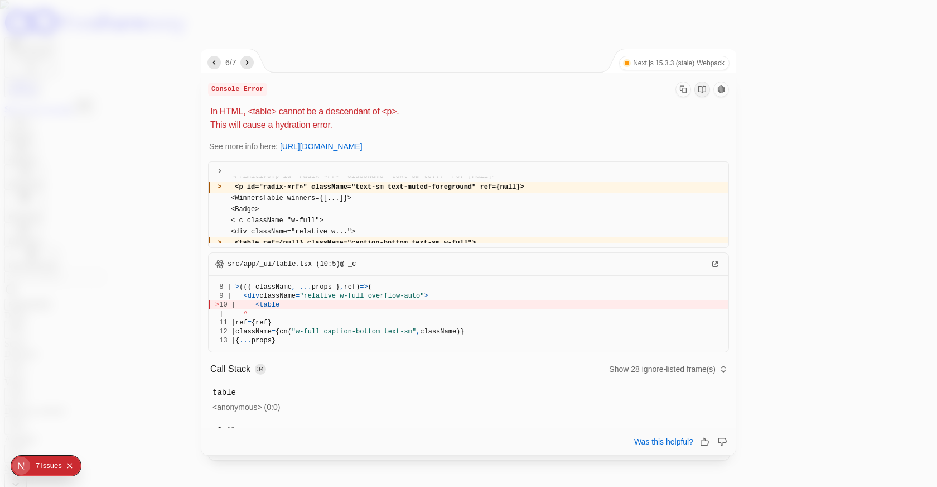
click at [359, 193] on span "> <p id="radix-«rf»" className="text-sm text-muted-foreground" ref={null}>" at bounding box center [469, 186] width 520 height 11
drag, startPoint x: 359, startPoint y: 209, endPoint x: 382, endPoint y: 209, distance: 22.3
click at [382, 193] on span "> <p id="radix-«rf»" className="text-sm text-muted-foreground" ref={null}>" at bounding box center [469, 186] width 520 height 11
click at [798, 240] on div at bounding box center [468, 243] width 937 height 487
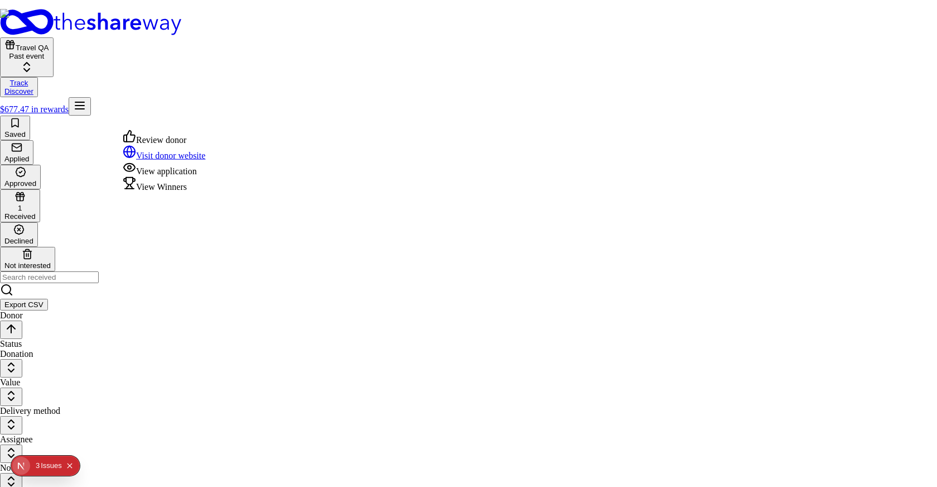
click at [226, 124] on html "Travel QA Past event Track Discover $677.47 in rewards Saved Applied Approved 1…" at bounding box center [468, 361] width 937 height 723
click at [184, 192] on div "View Winners" at bounding box center [164, 184] width 83 height 16
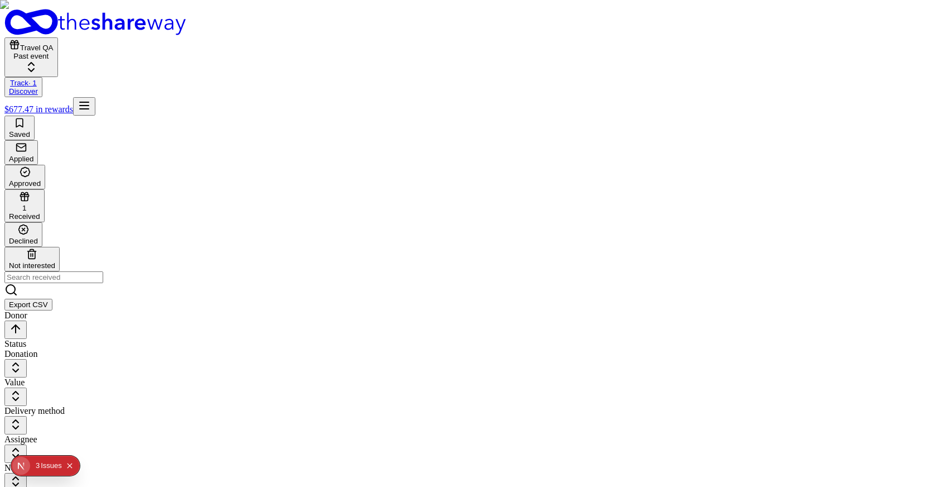
click at [222, 121] on html "Travel QA Past event Track · 1 Discover $677.47 in rewards Saved Applied Approv…" at bounding box center [468, 361] width 937 height 723
click at [47, 462] on div "Issue s" at bounding box center [51, 465] width 21 height 20
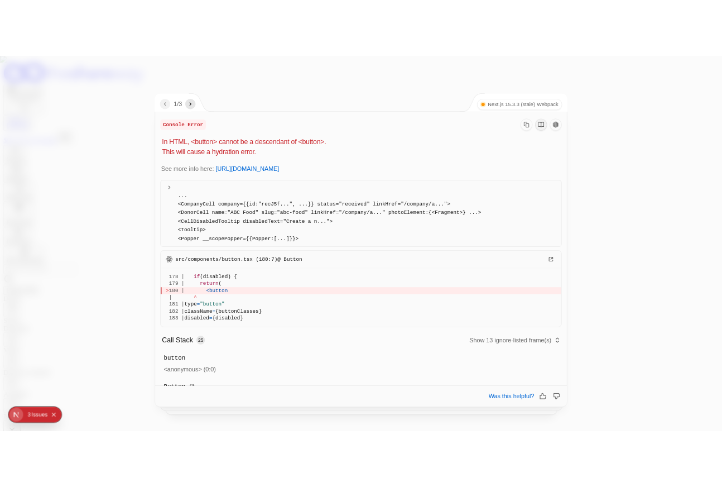
scroll to position [139, 0]
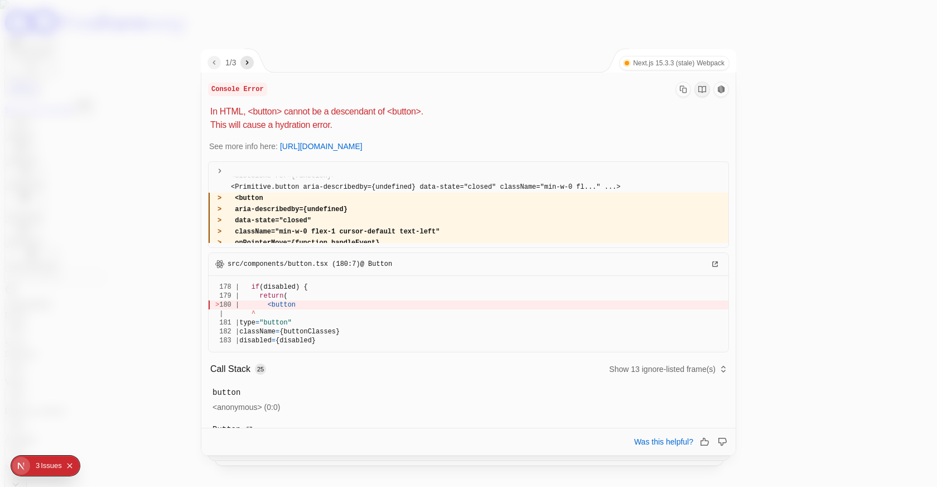
click at [249, 64] on icon "next" at bounding box center [247, 62] width 3 height 4
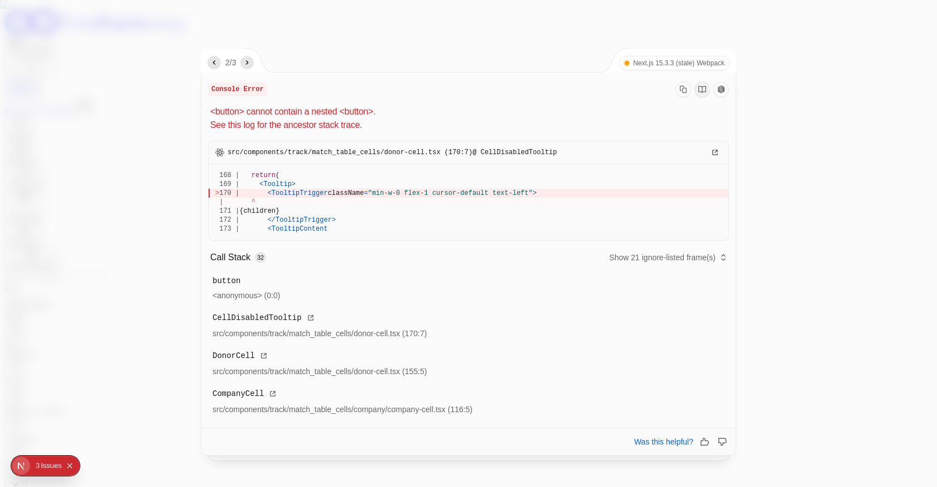
click at [249, 64] on icon "next" at bounding box center [247, 62] width 3 height 4
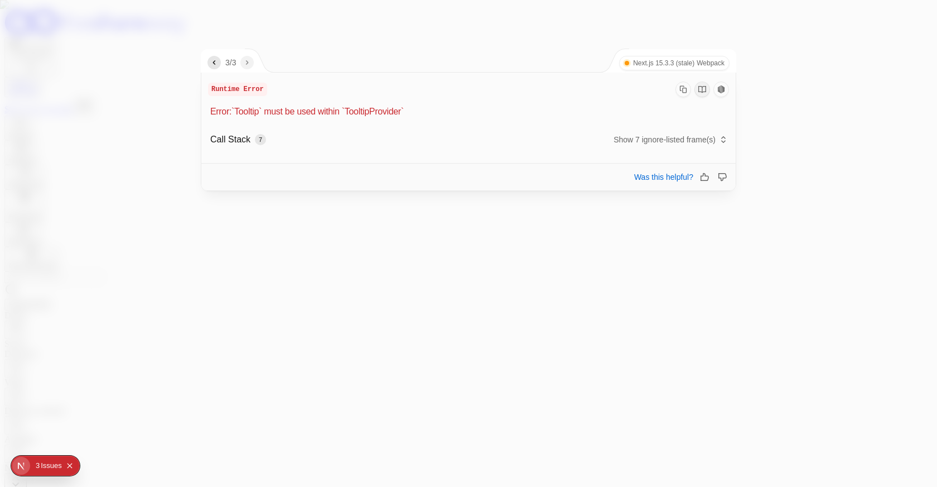
click at [173, 103] on div at bounding box center [468, 243] width 937 height 487
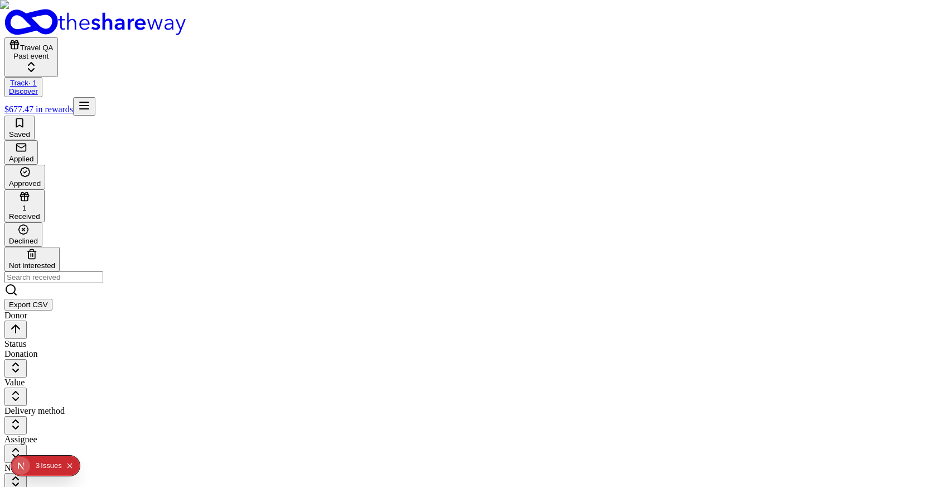
click at [225, 117] on html "Travel QA Past event Track · 1 Discover $677.47 in rewards Saved Applied Approv…" at bounding box center [468, 361] width 937 height 723
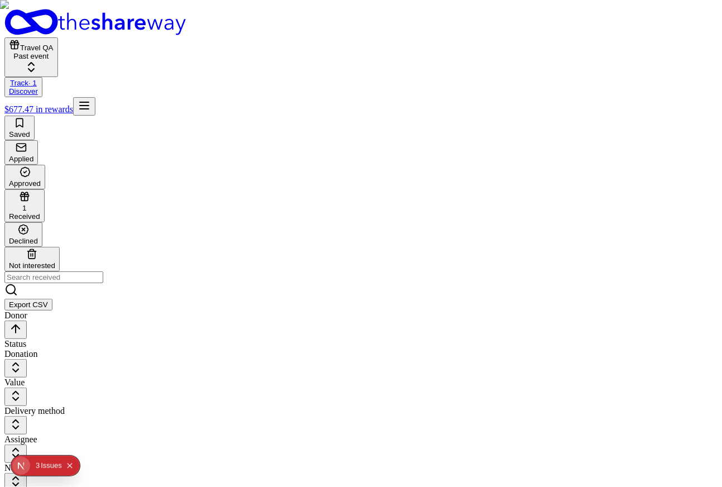
click at [384, 211] on html "Travel QA Past event Track · 1 Discover $677.47 in rewards Saved Applied Approv…" at bounding box center [361, 361] width 722 height 723
click at [205, 121] on html "Travel QA Past event Track · 1 Discover $677.47 in rewards Saved Applied Approv…" at bounding box center [361, 361] width 722 height 723
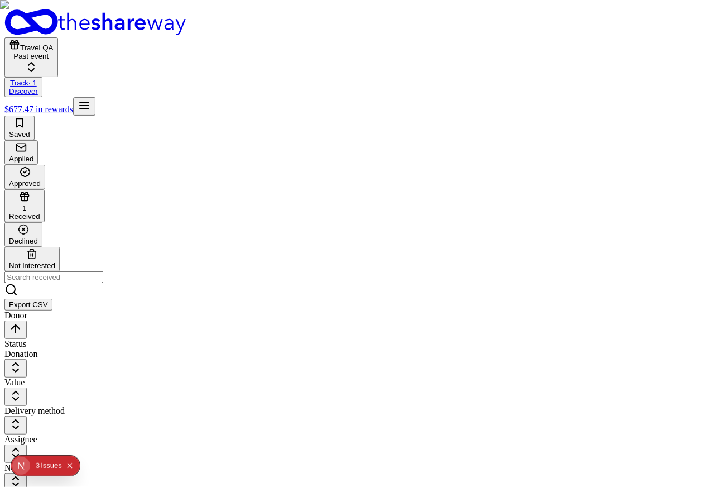
click at [197, 122] on html "Travel QA Past event Track · 1 Discover $677.47 in rewards Saved Applied Approv…" at bounding box center [361, 361] width 722 height 723
click at [205, 121] on html "Travel QA Past event Track Discover $677.47 in rewards Saved Applied Approved 1…" at bounding box center [361, 361] width 722 height 723
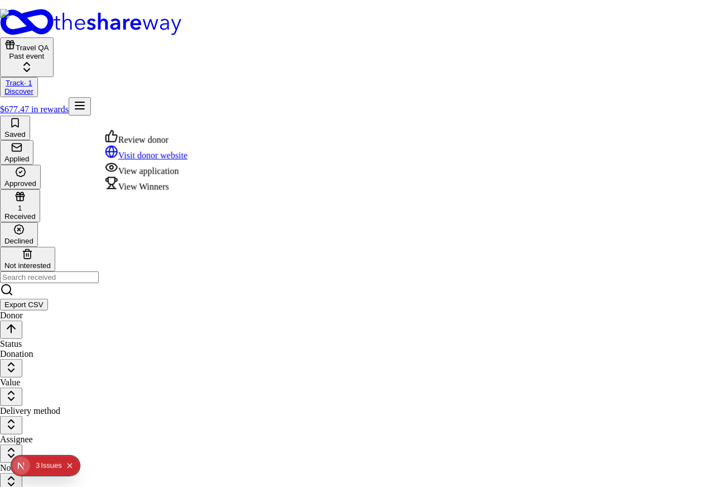
click at [147, 192] on div "View Winners" at bounding box center [146, 184] width 83 height 16
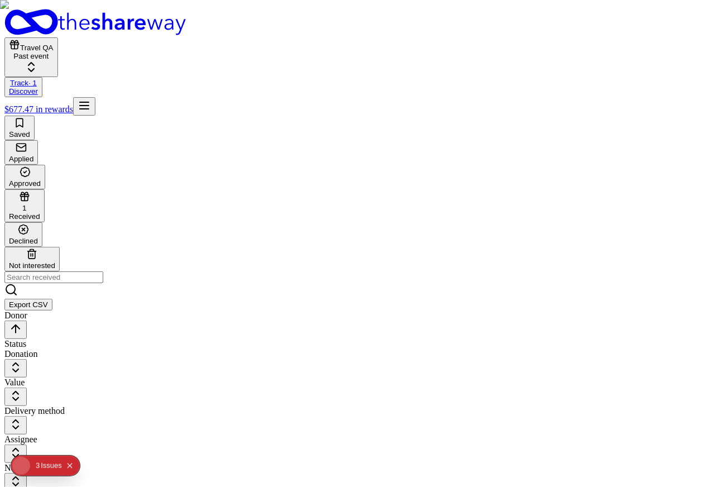
click at [207, 121] on html "Travel QA Past event Track · 1 Discover $677.47 in rewards Saved Applied Approv…" at bounding box center [361, 361] width 722 height 723
click at [208, 122] on html "Travel QA Past event Track · 1 Discover $677.47 in rewards Saved Applied Approv…" at bounding box center [361, 361] width 722 height 723
click at [201, 203] on html "Travel QA Past event Track · 1 Discover $677.47 in rewards Saved Applied Approv…" at bounding box center [361, 361] width 722 height 723
click at [123, 57] on html "Travel QA Past event Track · 1 Discover $677.47 in rewards Saved Applied Approv…" at bounding box center [361, 361] width 722 height 723
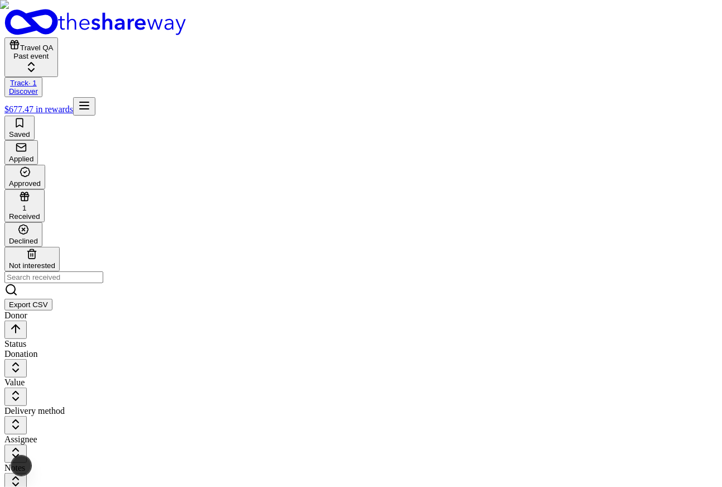
click at [114, 56] on html "Travel QA Past event Track · 1 Discover $677.47 in rewards Saved Applied Approv…" at bounding box center [361, 361] width 722 height 723
click at [198, 55] on html "Travel QA Past event Track · 1 Discover $677.47 in rewards Saved Applied Approv…" at bounding box center [361, 361] width 722 height 723
click at [219, 59] on html "Travel QA Past event Track · 1 Discover $677.47 in rewards Saved Applied Approv…" at bounding box center [361, 361] width 722 height 723
click at [204, 119] on html "Travel QA Past event Track · 1 Discover $677.47 in rewards Saved Applied Approv…" at bounding box center [361, 361] width 722 height 723
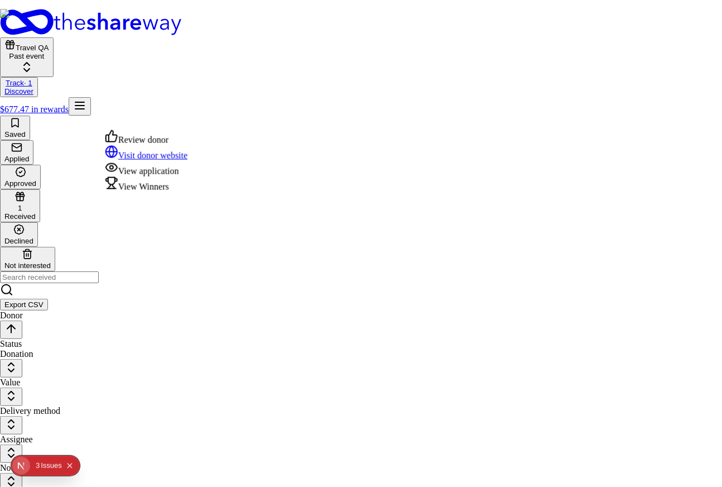
click at [177, 192] on div "View Winners" at bounding box center [146, 184] width 83 height 16
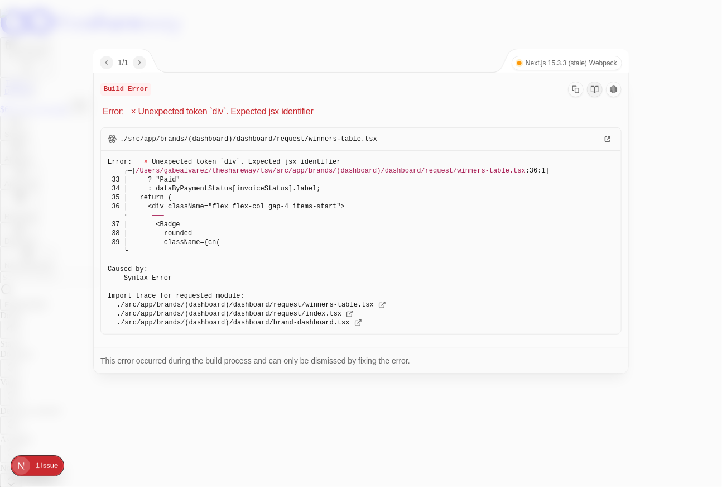
click at [304, 277] on pre "Error: × Unexpected token `div`. Expected jsx identifier ╭─[ /Users/gabealvarez…" at bounding box center [361, 242] width 520 height 183
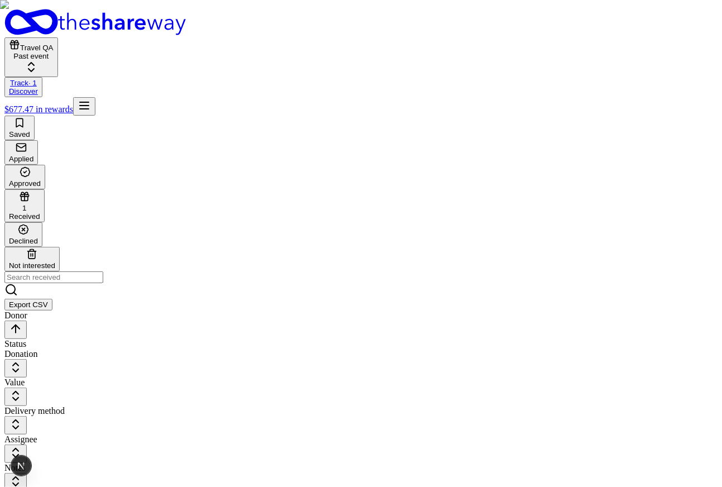
click at [206, 121] on html "Travel QA Past event Track · 1 Discover $677.47 in rewards Saved Applied Approv…" at bounding box center [361, 361] width 722 height 723
click at [336, 276] on html "Travel QA Past event Track · 1 Discover $677.47 in rewards Saved Applied Approv…" at bounding box center [361, 361] width 722 height 723
click at [307, 261] on html "Travel QA Past event Track · 1 Discover $677.47 in rewards Saved Applied Approv…" at bounding box center [361, 361] width 722 height 723
click at [207, 123] on html "Travel QA Past event Track · 1 Discover $677.47 in rewards Saved Applied Approv…" at bounding box center [361, 361] width 722 height 723
click at [206, 121] on html "Travel QA Past event Track · 1 Discover $677.47 in rewards Saved Applied Approv…" at bounding box center [361, 361] width 722 height 723
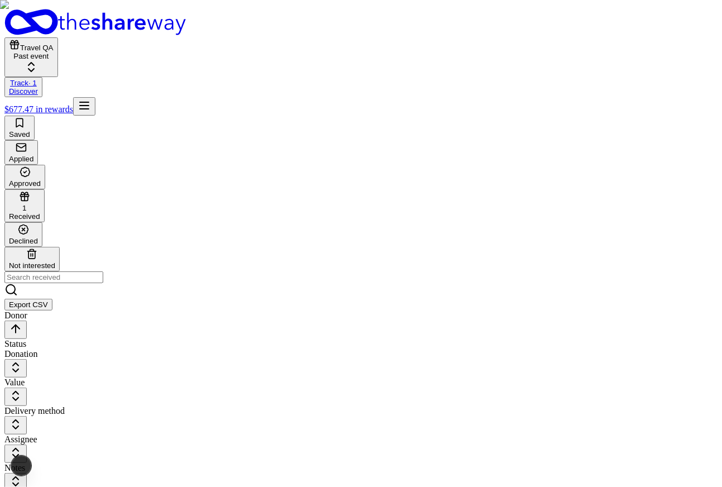
click at [175, 248] on html "Travel QA Past event Track · 1 Discover $677.47 in rewards Saved Applied Approv…" at bounding box center [361, 361] width 722 height 723
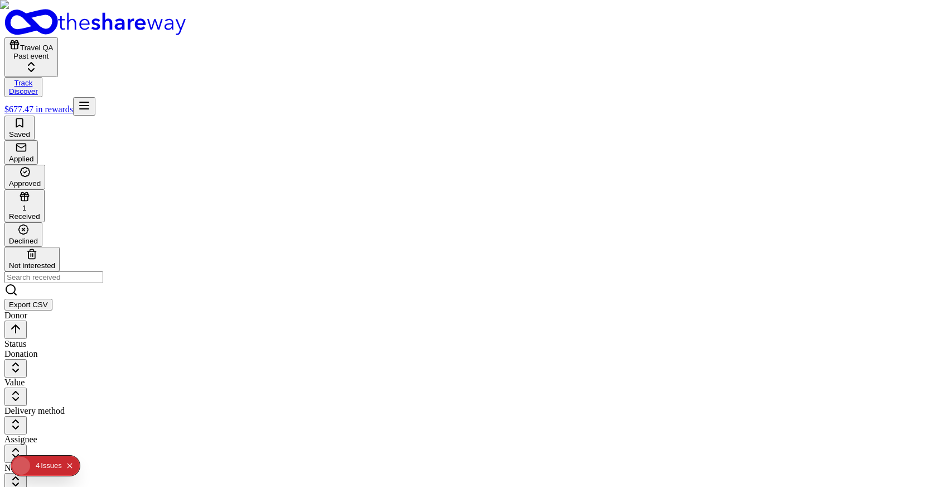
click at [221, 121] on html "Travel QA Past event Track Discover $677.47 in rewards Saved Applied Approved 1…" at bounding box center [468, 361] width 937 height 723
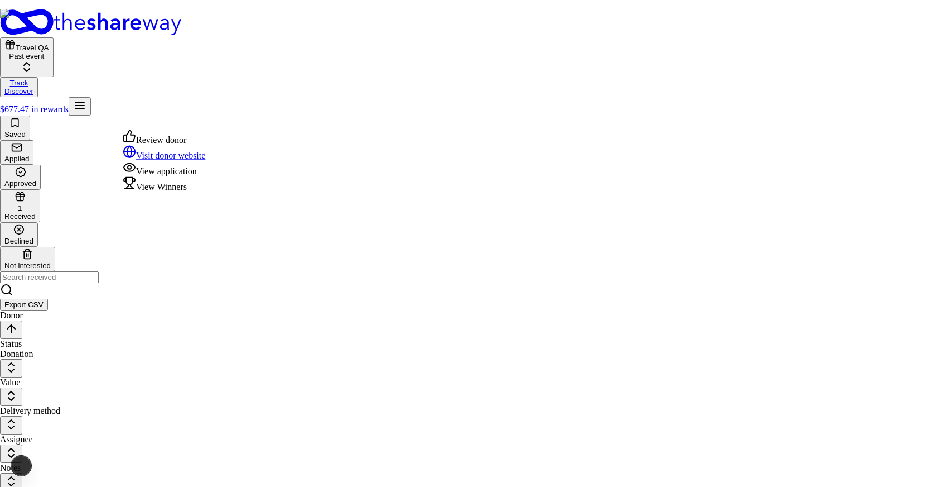
click at [172, 192] on div "View Winners" at bounding box center [164, 184] width 83 height 16
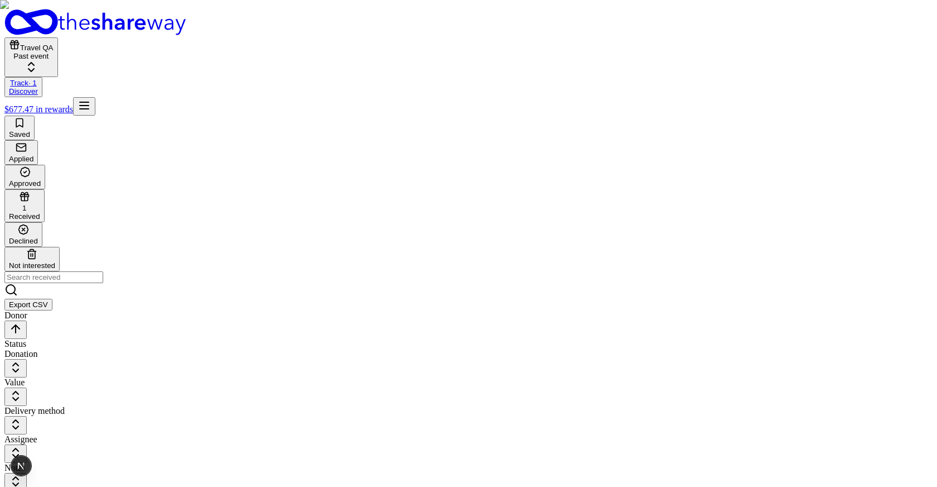
click at [49, 61] on html "Travel QA Past event Track · 1 Discover $677.47 in rewards Saved Applied Approv…" at bounding box center [468, 361] width 937 height 723
click at [108, 59] on html "Travel QA Past event Track · 1 Discover $677.47 in rewards Saved Applied Approv…" at bounding box center [468, 361] width 937 height 723
click at [191, 59] on html "Travel QA Past event Track · 1 Discover $677.47 in rewards Saved Applied Approv…" at bounding box center [468, 361] width 937 height 723
click at [152, 59] on html "Travel QA Past event Track · 1 Discover $677.47 in rewards Saved Applied Approv…" at bounding box center [468, 361] width 937 height 723
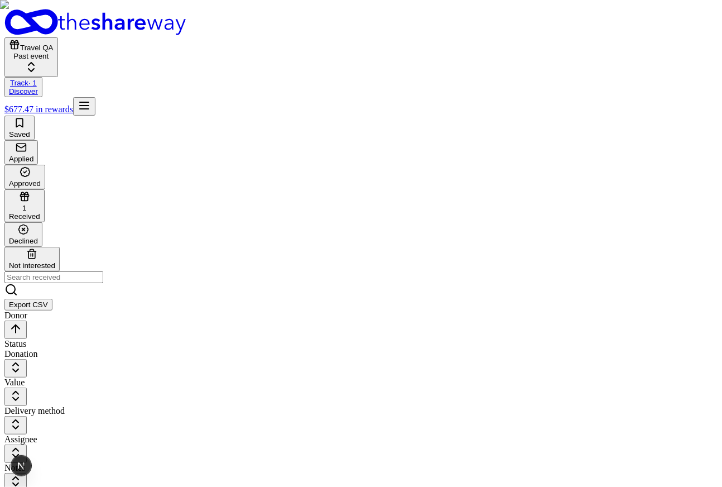
click at [203, 122] on html "Travel QA Past event Track · 1 Discover $677.47 in rewards Saved Applied Approv…" at bounding box center [361, 361] width 722 height 723
click at [617, 182] on html "Travel QA Past event Track · 1 Discover $677.47 in rewards Saved Applied Approv…" at bounding box center [361, 361] width 722 height 723
click at [161, 128] on html "Travel QA Past event Track · 1 Discover $677.47 in rewards Saved Applied Approv…" at bounding box center [361, 361] width 722 height 723
click at [206, 125] on html "Travel QA Past event Track · 1 Discover $677.47 in rewards Saved Applied Approv…" at bounding box center [361, 361] width 722 height 723
